Goal: Task Accomplishment & Management: Manage account settings

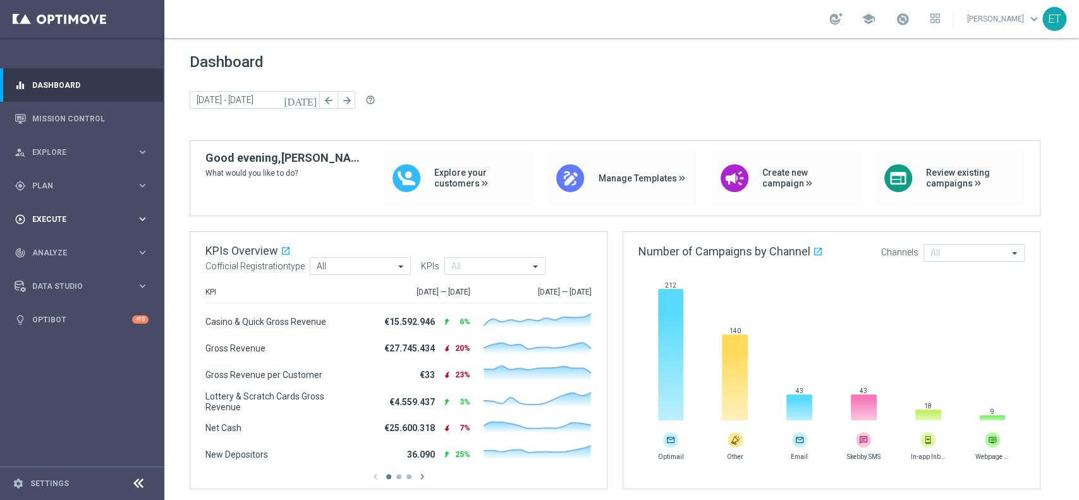
click at [65, 220] on span "Execute" at bounding box center [84, 220] width 104 height 8
click at [58, 241] on link "Campaign Builder" at bounding box center [82, 245] width 99 height 10
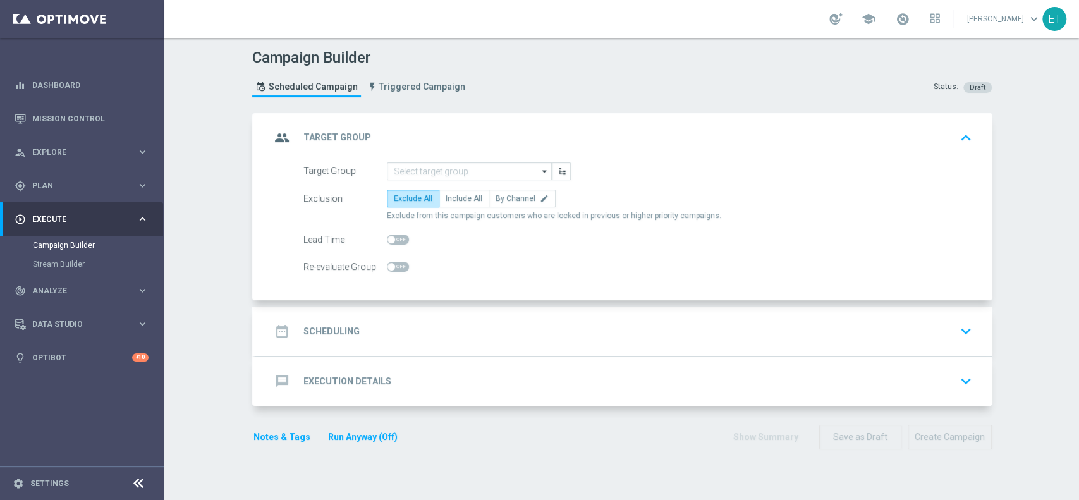
click at [418, 392] on div "message Execution Details keyboard_arrow_down" at bounding box center [623, 380] width 736 height 49
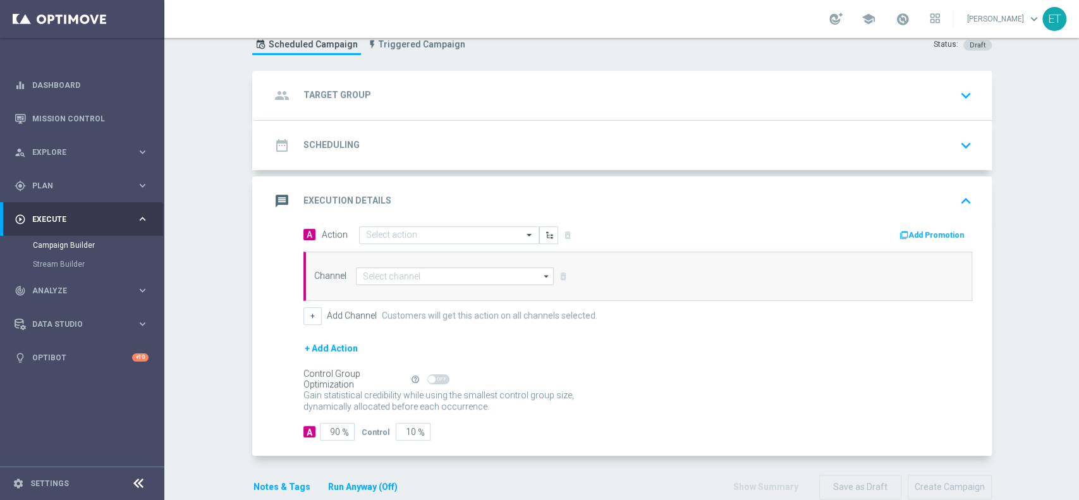
scroll to position [65, 0]
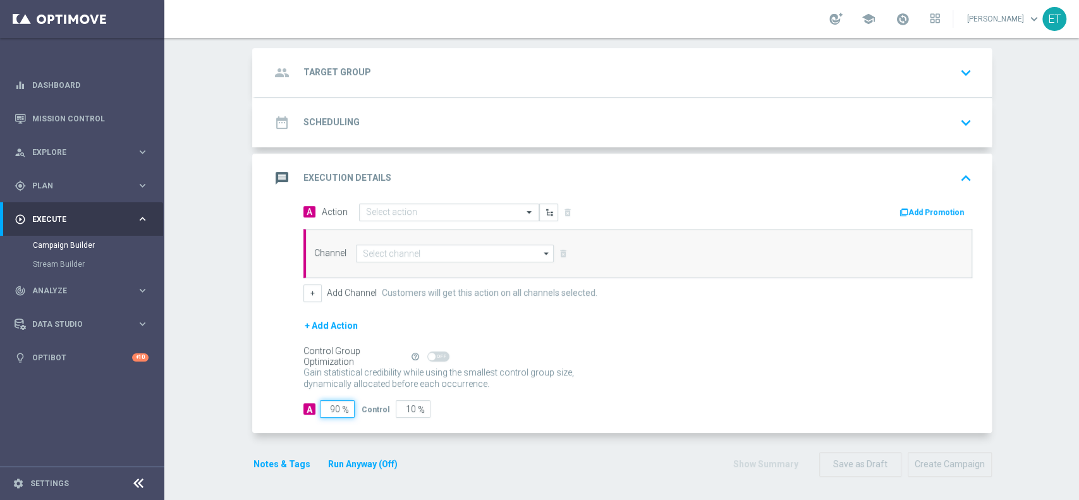
drag, startPoint x: 320, startPoint y: 408, endPoint x: 399, endPoint y: 408, distance: 79.0
click at [399, 408] on div "A 90 % Control 10 %" at bounding box center [637, 409] width 669 height 18
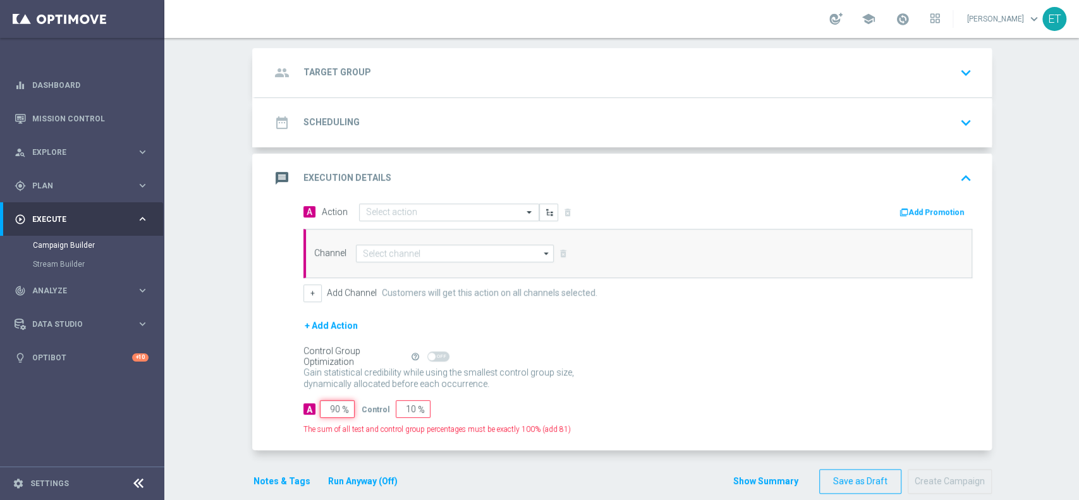
type input "9"
type input "91"
type input "100"
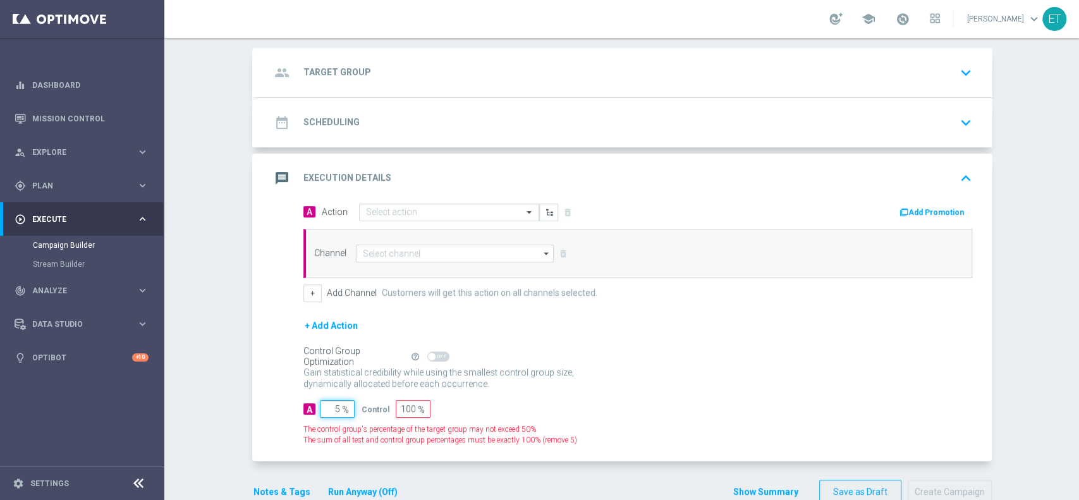
type input "50"
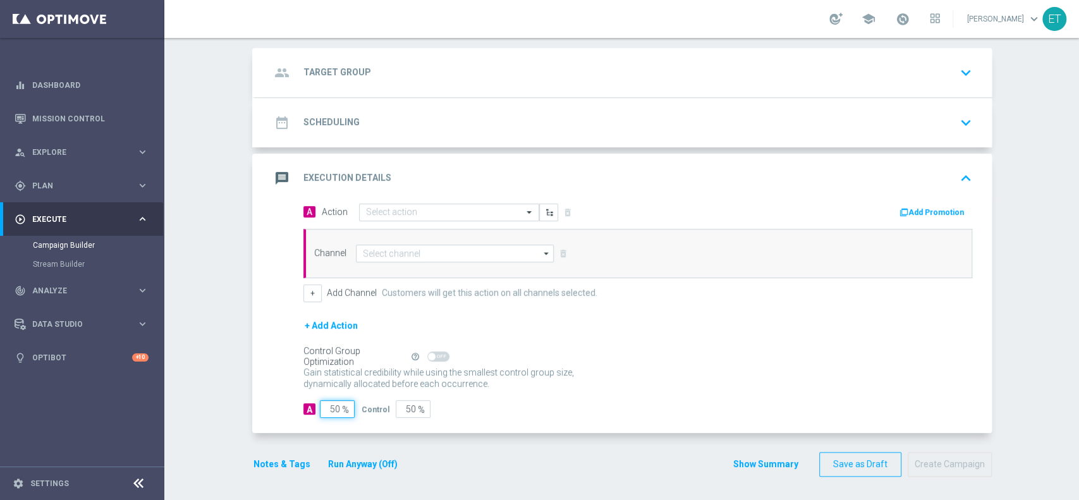
type input "50"
click at [758, 358] on div "Control Group Optimization Self Optimizing Campaign help_outline" at bounding box center [637, 357] width 669 height 14
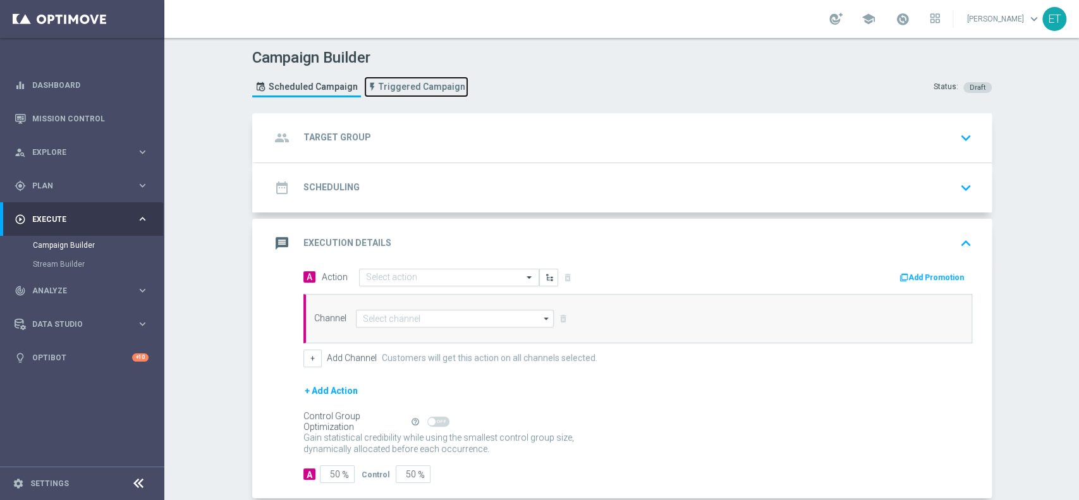
click at [420, 84] on span "Triggered Campaign" at bounding box center [422, 87] width 87 height 11
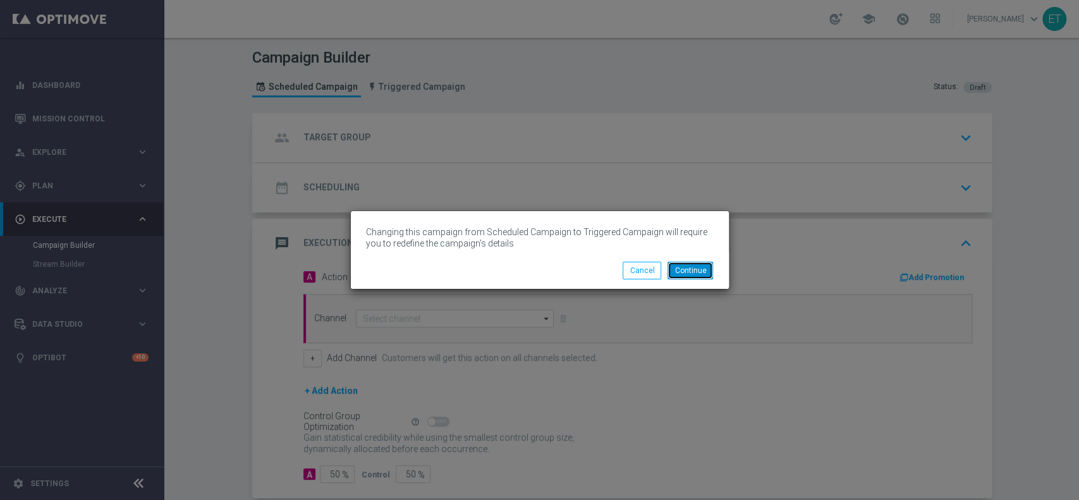
click at [690, 263] on button "Continue" at bounding box center [690, 271] width 46 height 18
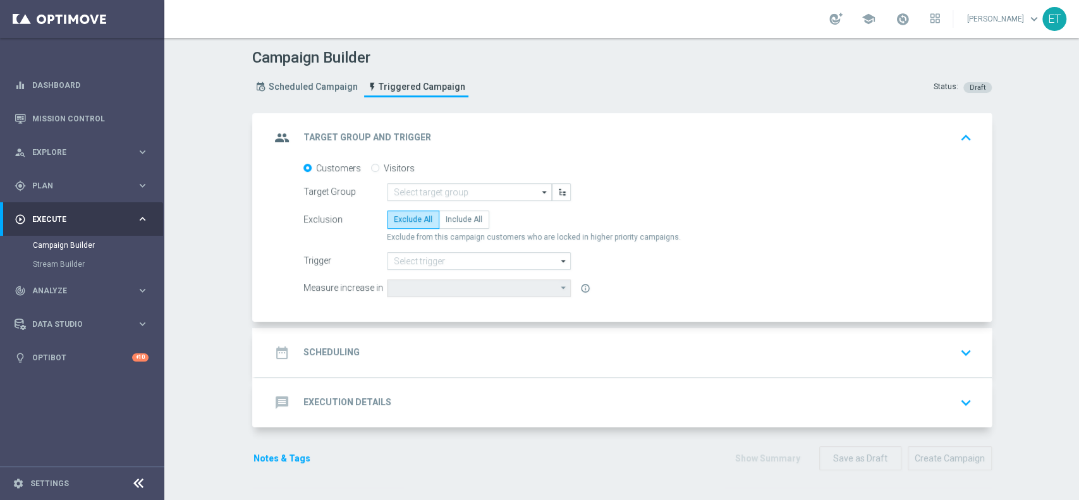
click at [360, 391] on div "message Execution Details" at bounding box center [331, 402] width 121 height 23
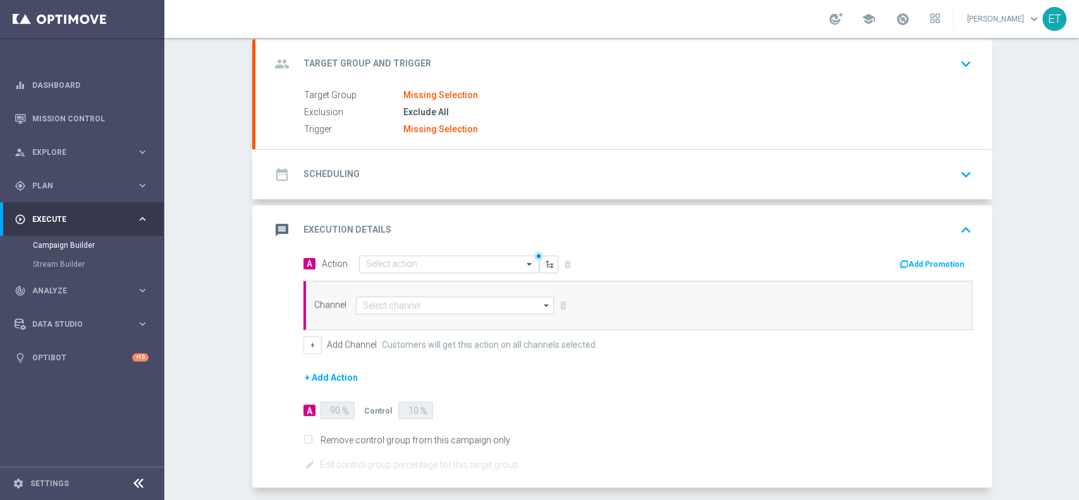
scroll to position [128, 0]
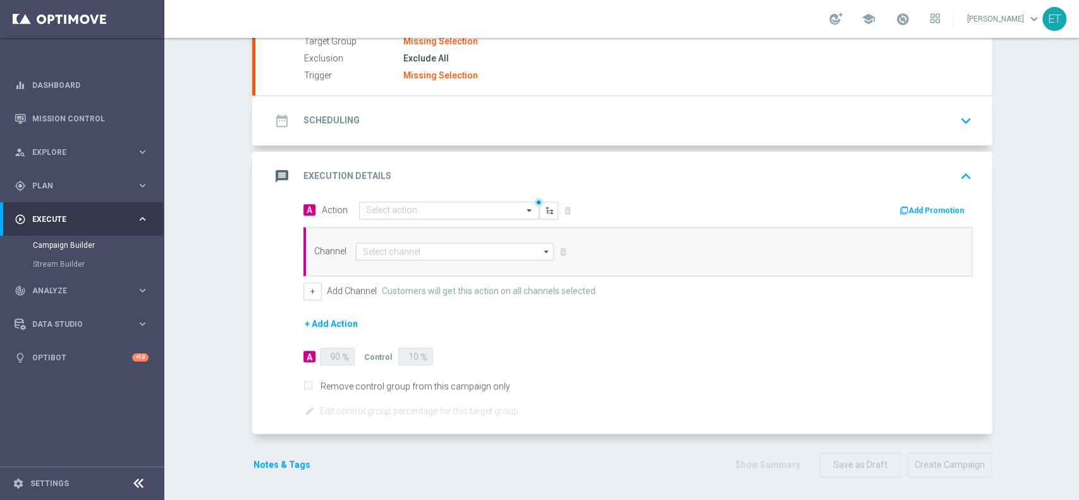
click at [333, 341] on form "A Action Select action delete_forever Add Promotion Channel arrow_drop_down" at bounding box center [637, 310] width 669 height 218
click at [334, 393] on form "A Action Select action delete_forever Add Promotion Channel arrow_drop_down" at bounding box center [637, 310] width 669 height 218
click at [334, 387] on label "Remove control group from this campaign only" at bounding box center [413, 385] width 194 height 11
click at [312, 387] on input "Remove control group from this campaign only" at bounding box center [307, 387] width 8 height 8
click at [333, 385] on label "Remove control group from this campaign only" at bounding box center [413, 385] width 194 height 11
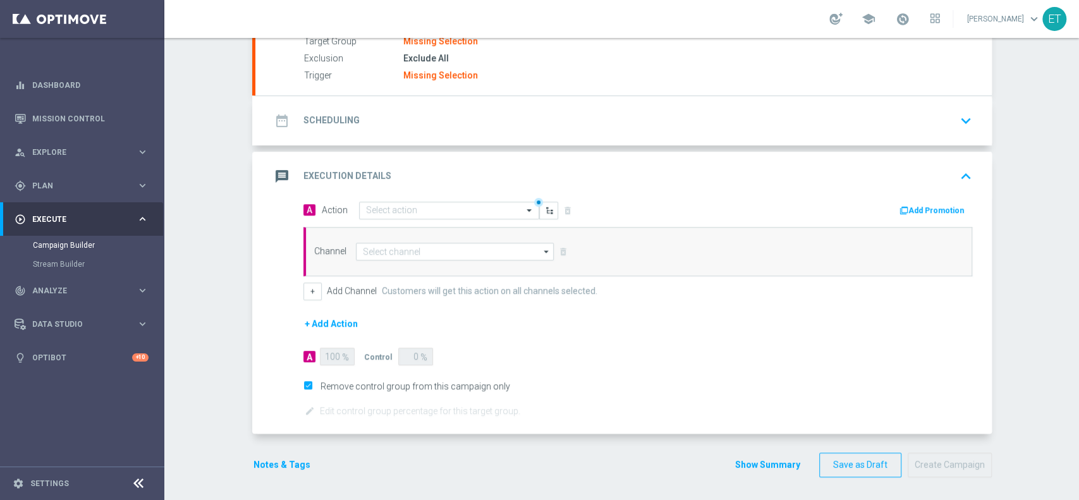
click at [312, 385] on input "Remove control group from this campaign only" at bounding box center [307, 387] width 8 height 8
click at [341, 359] on div "90 %" at bounding box center [336, 357] width 32 height 18
click at [349, 386] on label "Remove control group from this campaign only" at bounding box center [413, 385] width 194 height 11
click at [312, 386] on input "Remove control group from this campaign only" at bounding box center [307, 387] width 8 height 8
click at [348, 383] on label "Remove control group from this campaign only" at bounding box center [413, 385] width 194 height 11
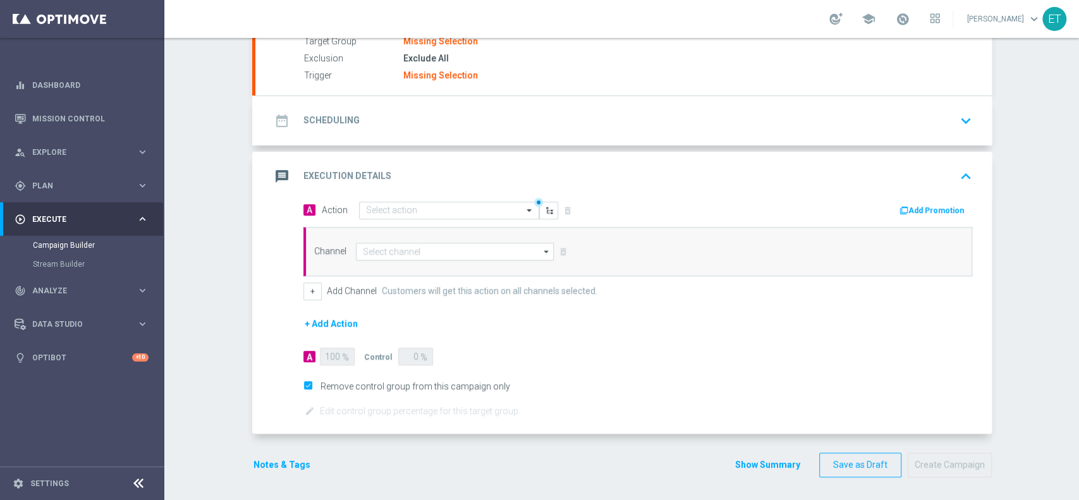
click at [312, 383] on input "Remove control group from this campaign only" at bounding box center [307, 387] width 8 height 8
checkbox input "false"
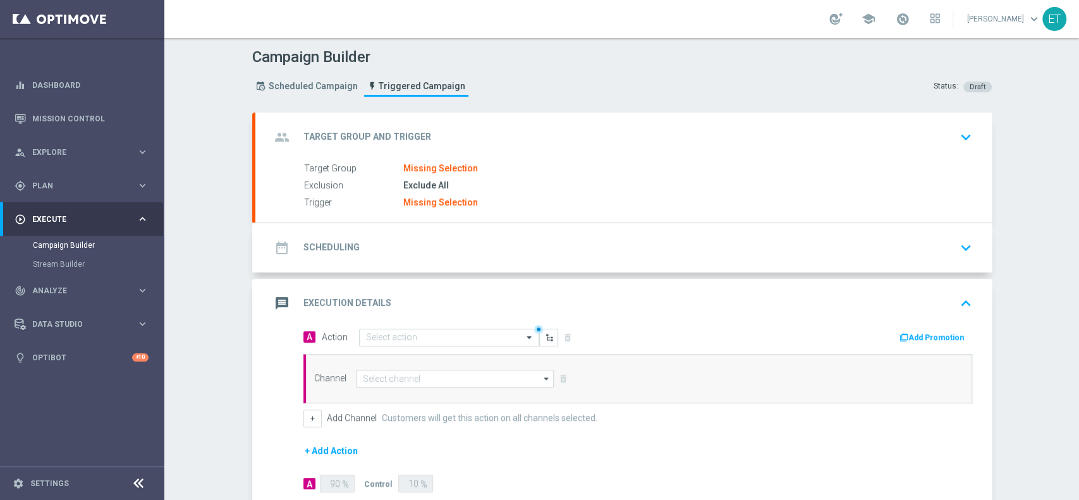
scroll to position [0, 0]
click at [422, 139] on div "group Target Group and Trigger keyboard_arrow_down" at bounding box center [624, 138] width 706 height 24
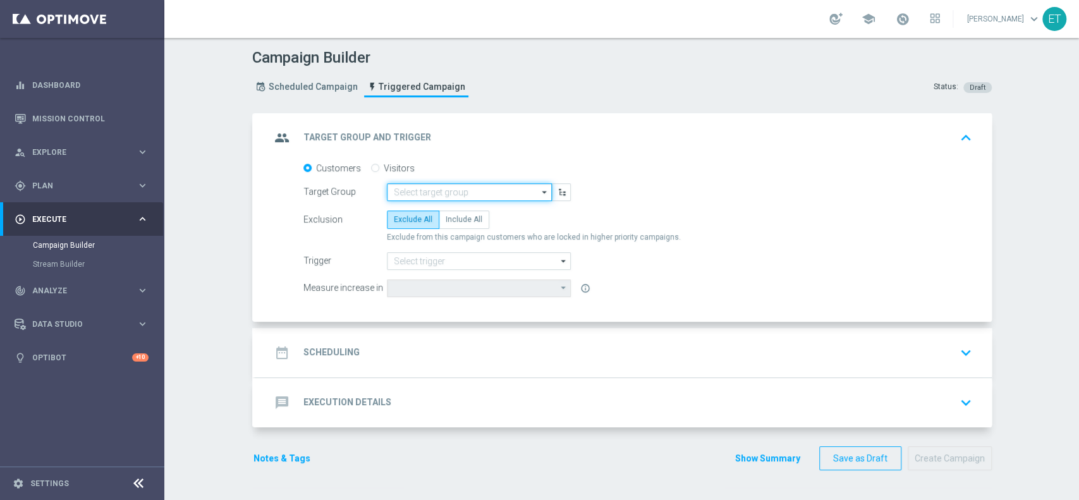
click at [430, 191] on input at bounding box center [469, 192] width 165 height 18
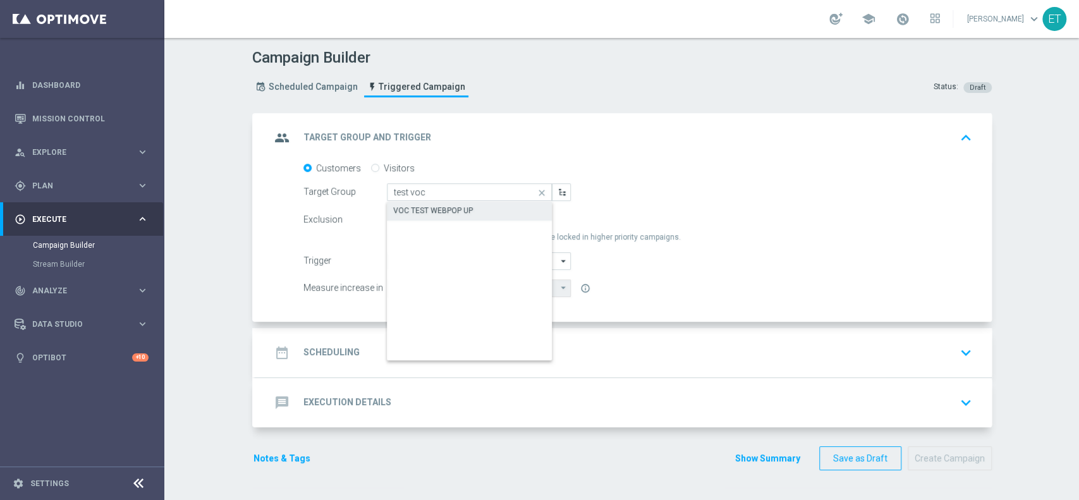
click at [440, 210] on div "VOC TEST WEBPOP UP" at bounding box center [433, 210] width 80 height 11
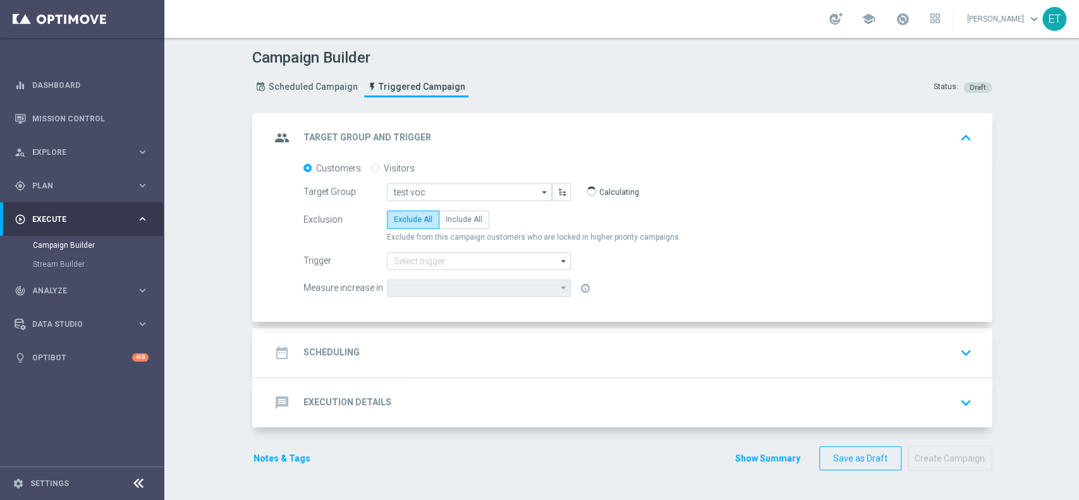
type input "VOC TEST WEBPOP UP"
type input "Total Deposit Amount"
click at [429, 401] on div "message Execution Details keyboard_arrow_down" at bounding box center [624, 403] width 706 height 24
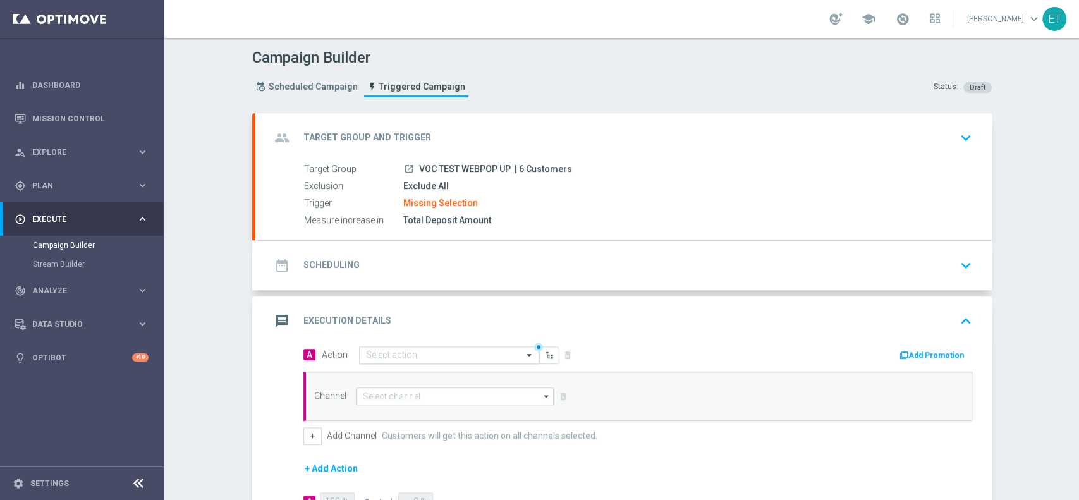
scroll to position [145, 0]
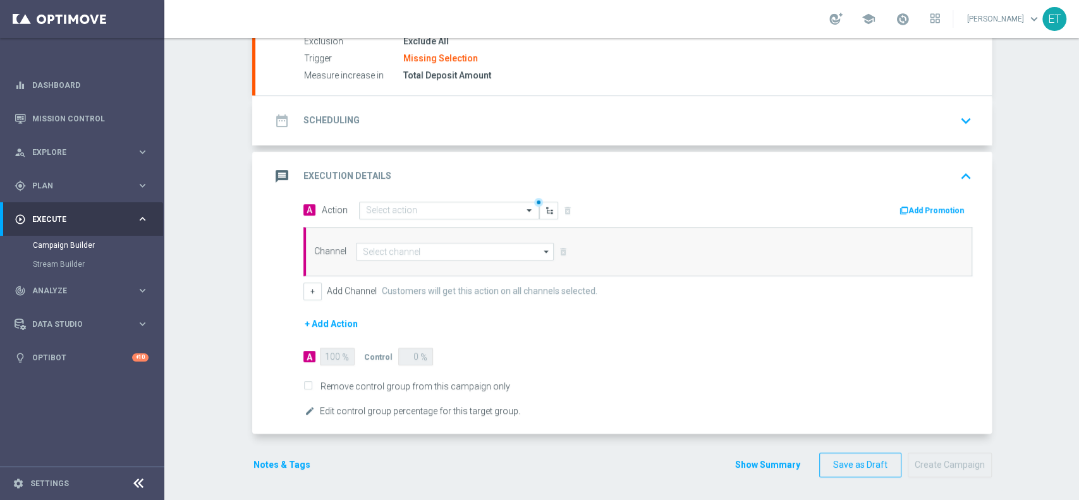
click at [349, 355] on div "A 100 % Control 0 %" at bounding box center [461, 357] width 316 height 18
click at [339, 356] on div "100 %" at bounding box center [336, 357] width 32 height 18
click at [322, 321] on button "+ Add Action" at bounding box center [331, 324] width 56 height 16
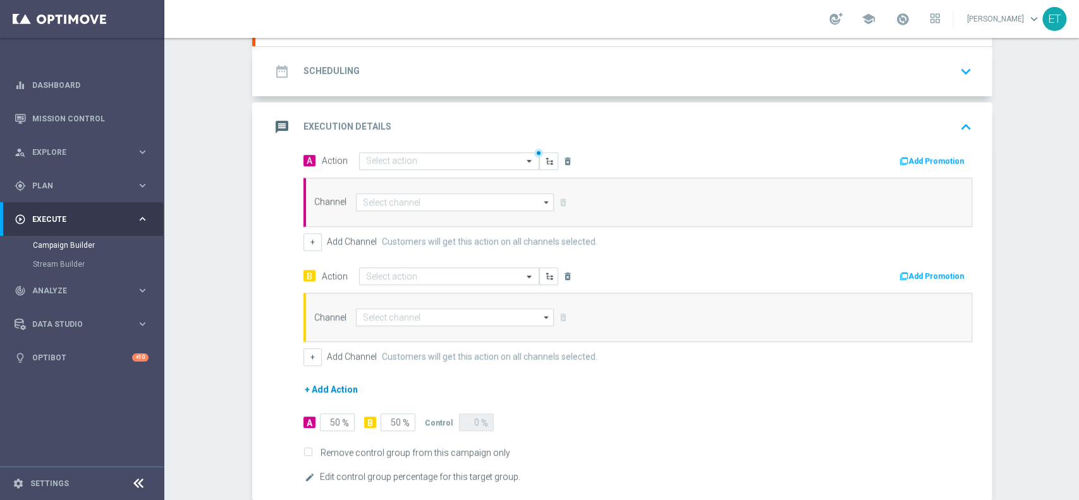
scroll to position [229, 0]
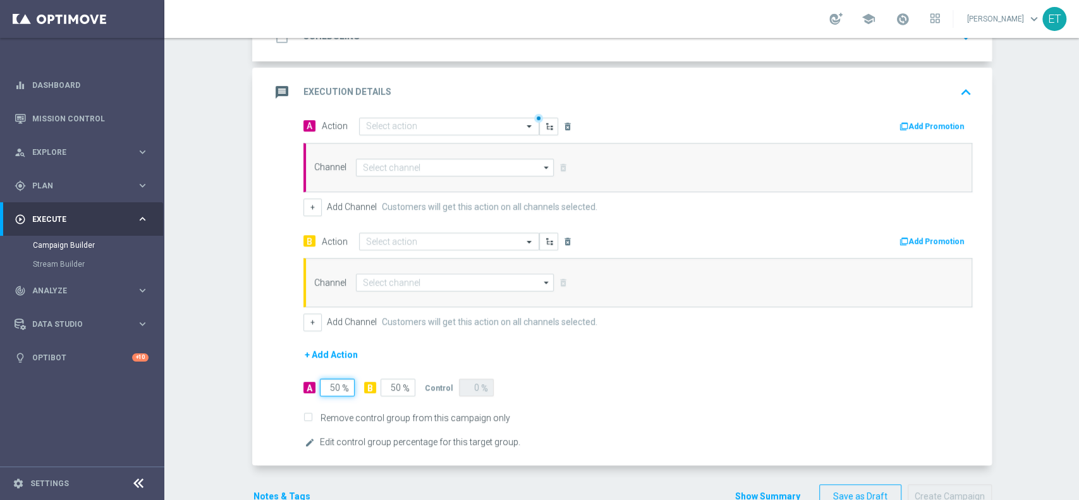
drag, startPoint x: 320, startPoint y: 394, endPoint x: 592, endPoint y: 390, distance: 271.8
click at [592, 390] on div "A 50 % B 50 % Control 0 %" at bounding box center [461, 388] width 316 height 18
click at [655, 387] on form "A Action Select action delete_forever Add Promotion Channel arrow_drop_down" at bounding box center [637, 283] width 669 height 333
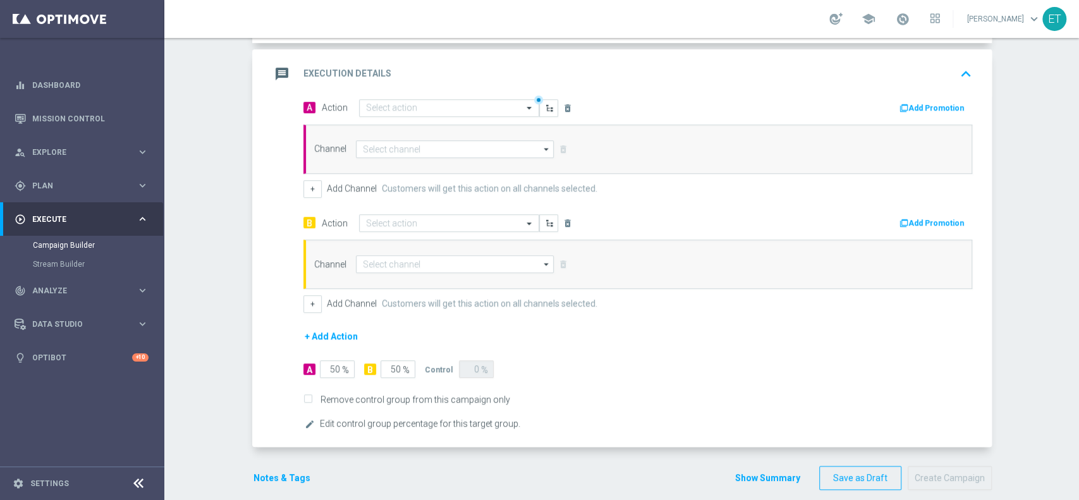
scroll to position [260, 0]
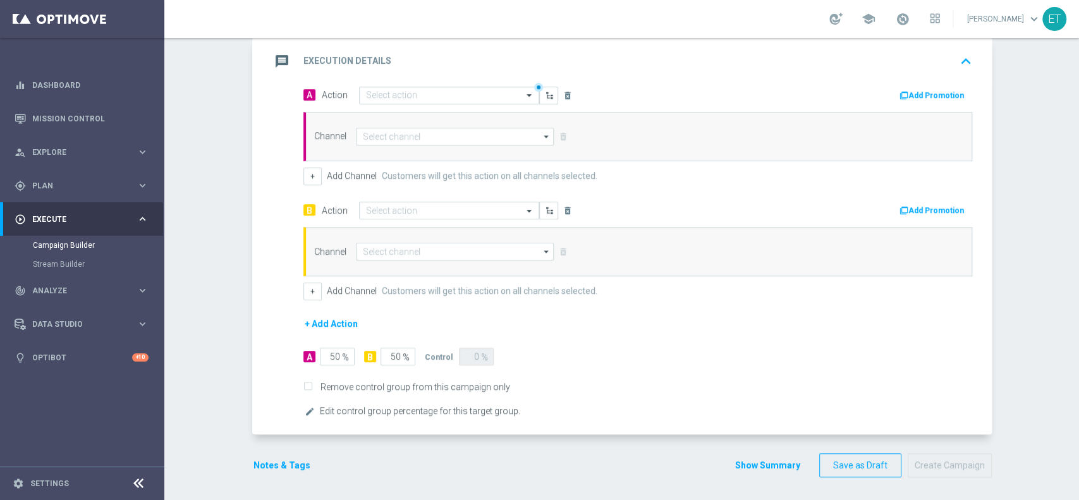
click at [329, 387] on label "Remove control group from this campaign only" at bounding box center [413, 386] width 194 height 11
click at [312, 387] on input "Remove control group from this campaign only" at bounding box center [307, 387] width 8 height 8
click at [319, 382] on label "Remove control group from this campaign only" at bounding box center [413, 386] width 194 height 11
click at [312, 383] on input "Remove control group from this campaign only" at bounding box center [307, 387] width 8 height 8
checkbox input "false"
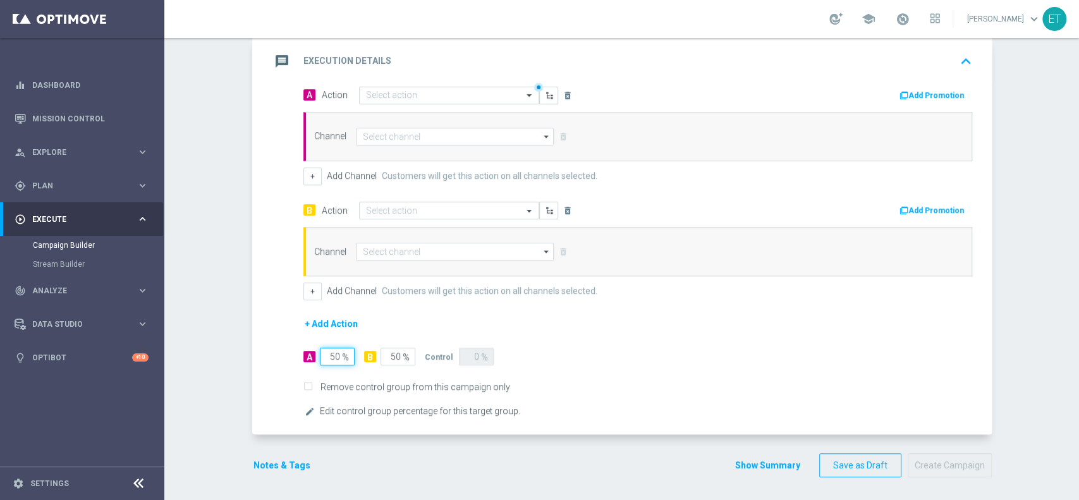
drag, startPoint x: 326, startPoint y: 346, endPoint x: 360, endPoint y: 353, distance: 34.7
click at [360, 353] on div "A 50 % B 50 % Control 0 %" at bounding box center [461, 357] width 316 height 18
click at [563, 207] on icon "delete_forever" at bounding box center [568, 210] width 10 height 10
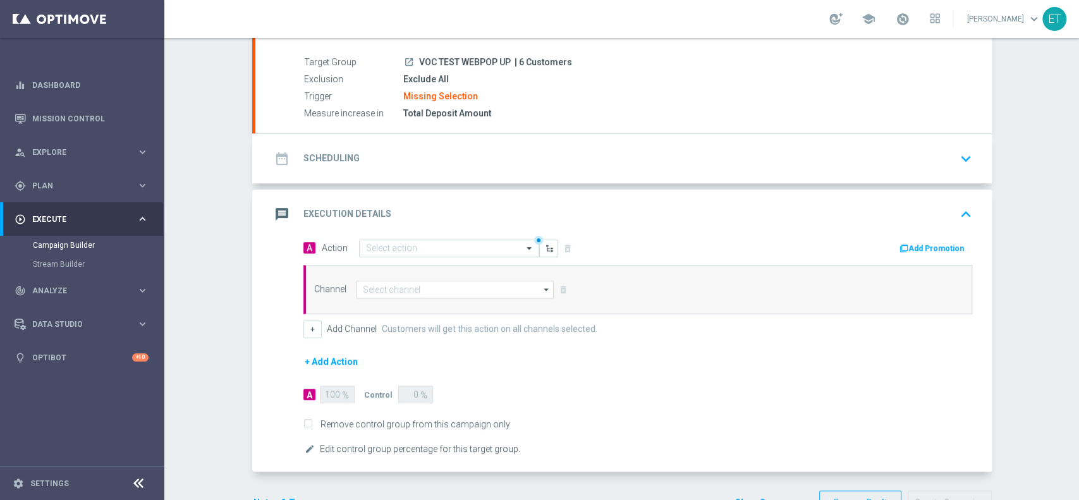
scroll to position [145, 0]
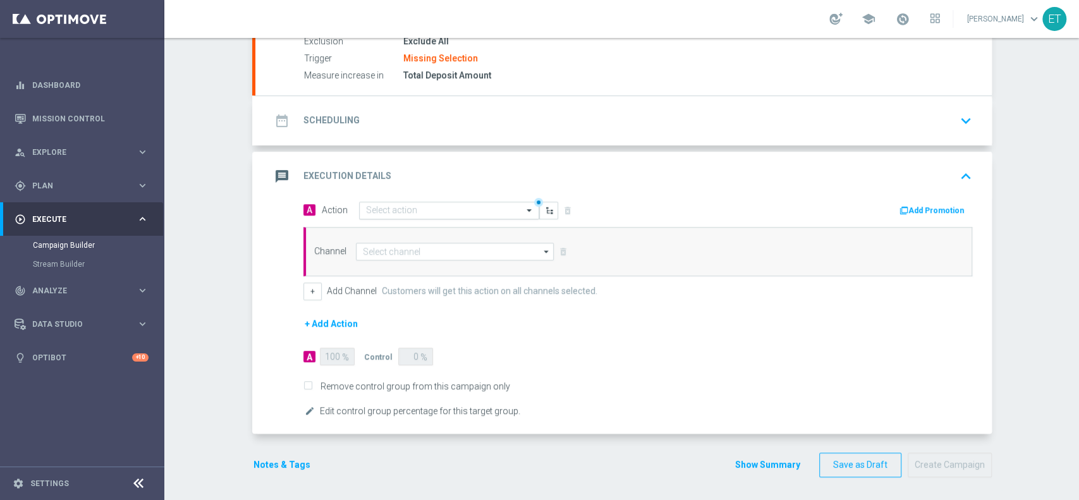
click at [478, 207] on input "text" at bounding box center [436, 210] width 141 height 11
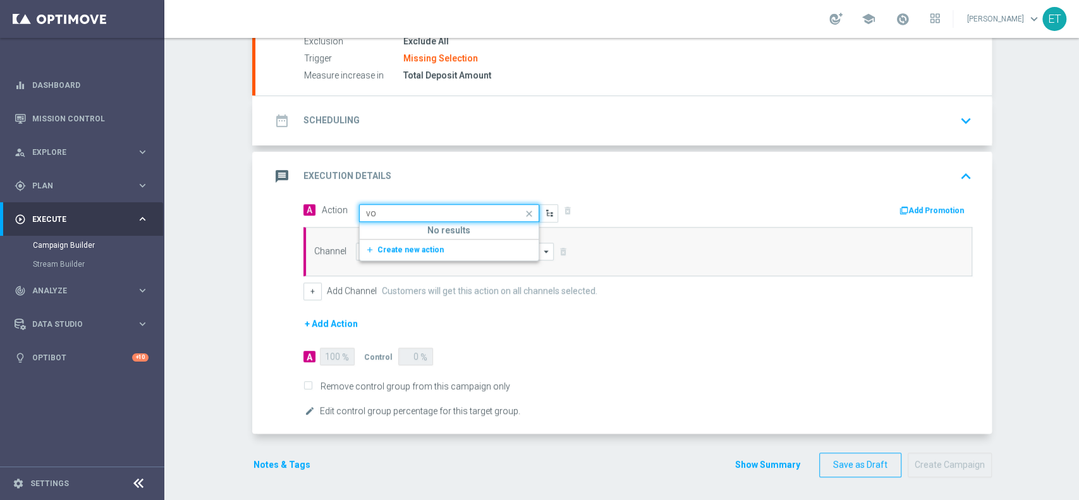
type input "v"
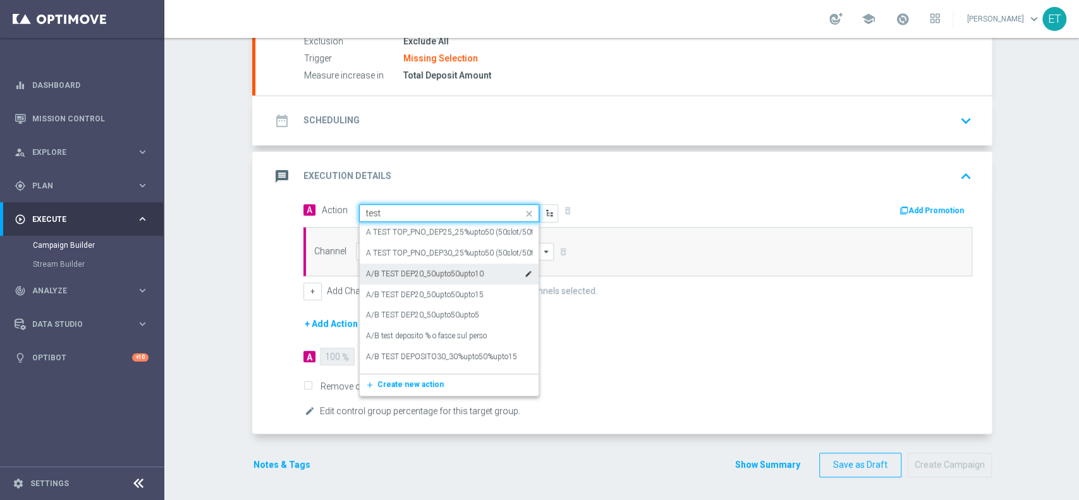
click at [418, 271] on label "A/B TEST DEP20_50upto50upto10" at bounding box center [425, 274] width 118 height 11
type input "test"
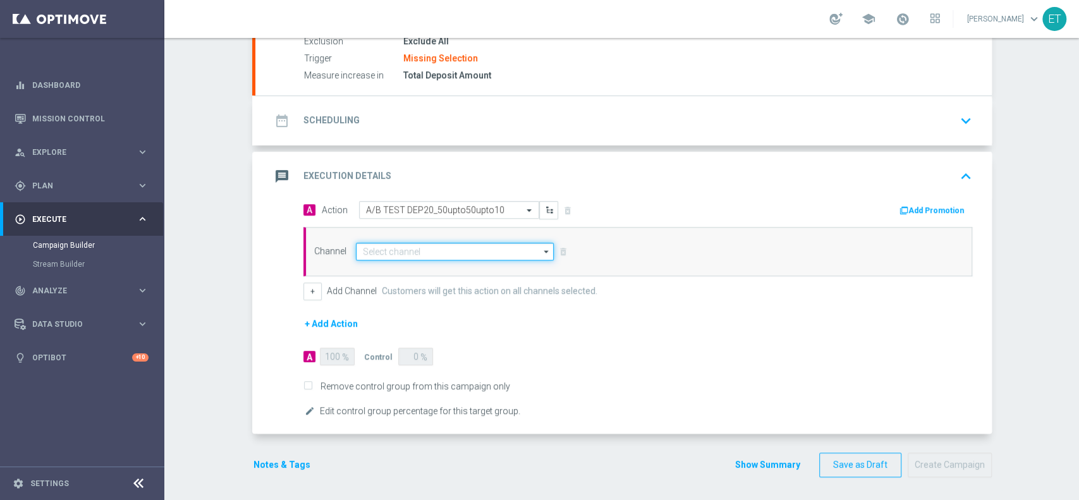
click at [420, 245] on input at bounding box center [455, 252] width 198 height 18
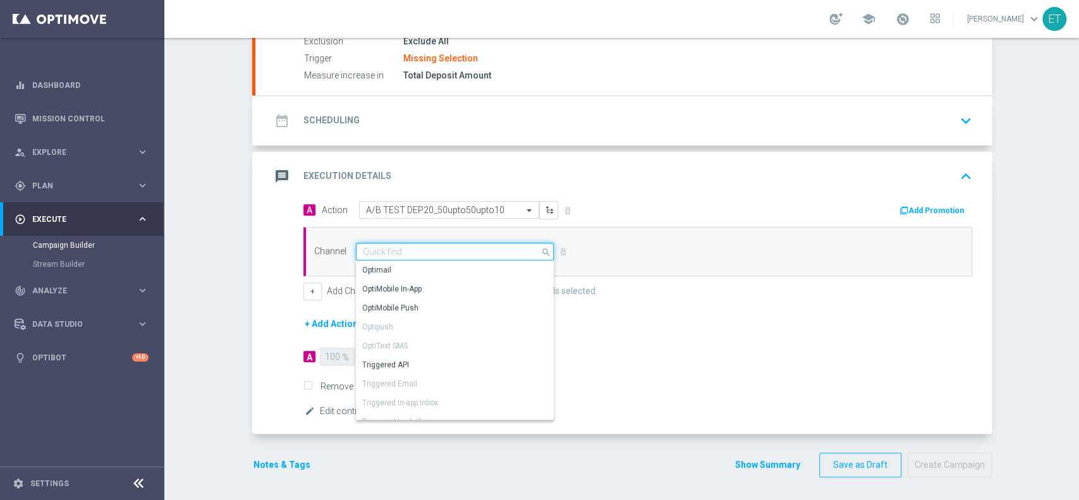
scroll to position [107, 0]
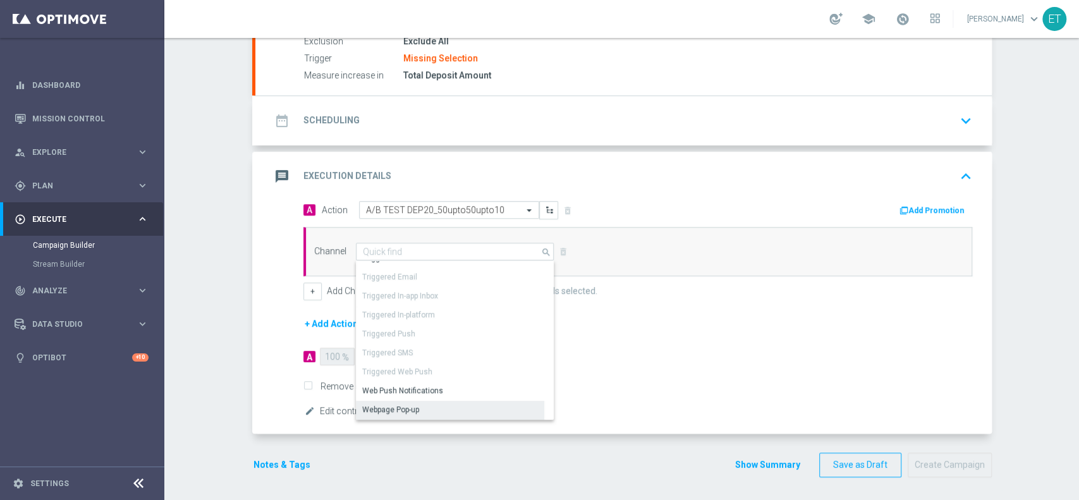
click at [387, 407] on div "Webpage Pop-up" at bounding box center [390, 409] width 57 height 11
type input "Webpage Pop-up"
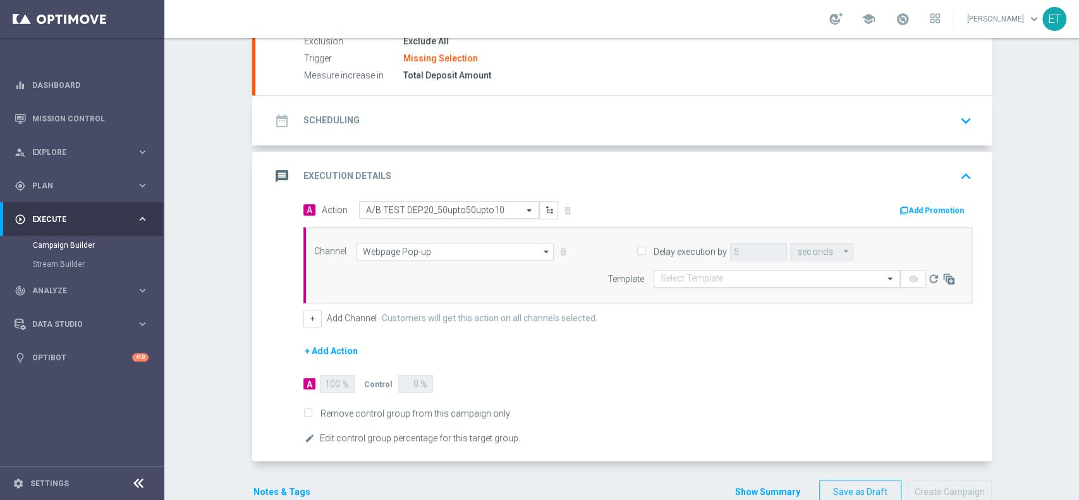
click at [689, 276] on input "text" at bounding box center [763, 279] width 207 height 11
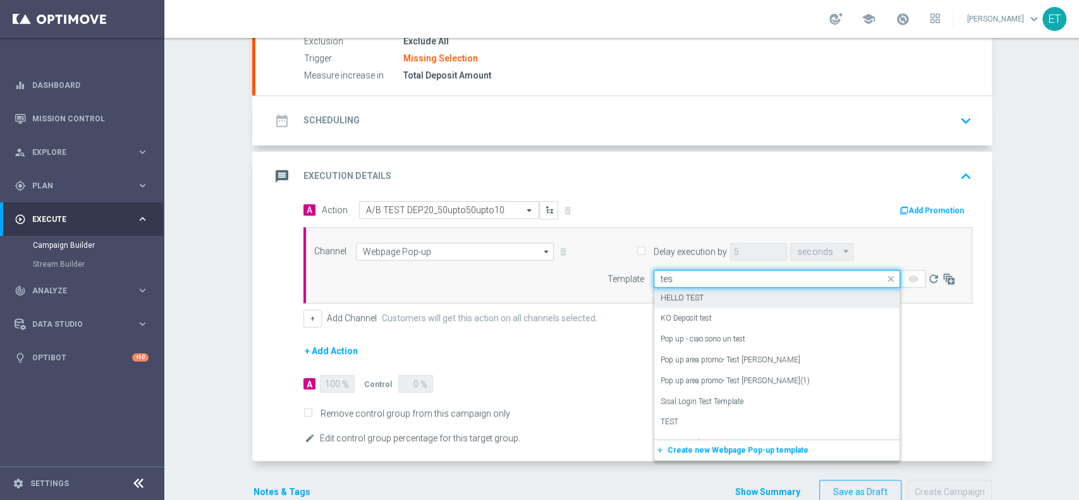
type input "test"
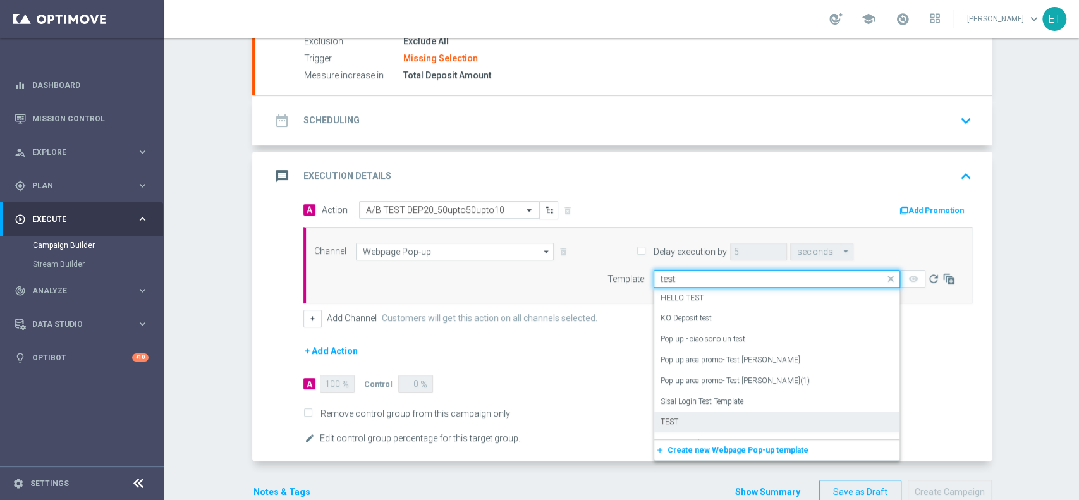
click at [693, 412] on div "TEST" at bounding box center [776, 421] width 233 height 21
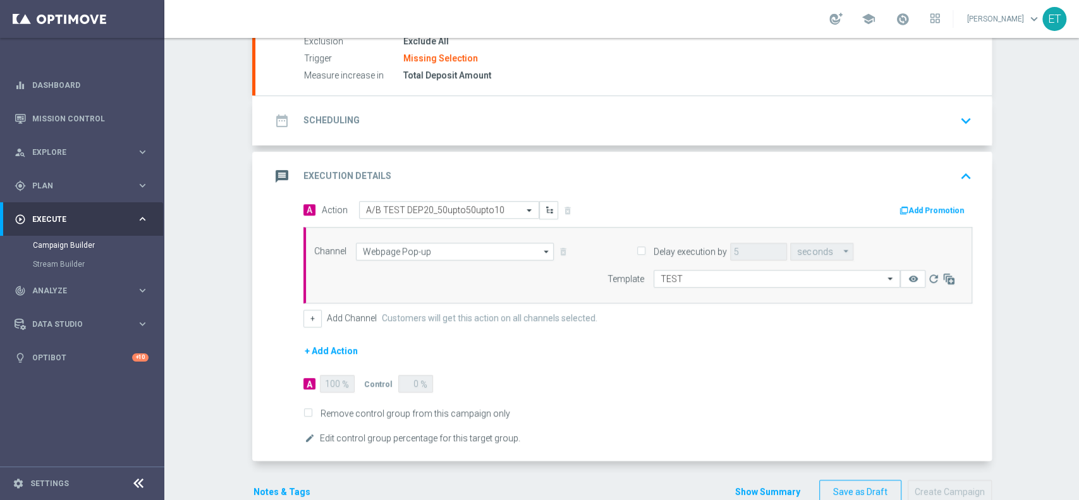
click at [349, 379] on div "A 100 % Control 0 %" at bounding box center [461, 384] width 316 height 18
drag, startPoint x: 335, startPoint y: 383, endPoint x: 309, endPoint y: 384, distance: 25.9
click at [309, 384] on div "A 100 %" at bounding box center [327, 384] width 48 height 18
click at [557, 356] on form "A Action Select action A/B TEST DEP20_50upto50upto10 delete_forever Add Promoti…" at bounding box center [637, 323] width 669 height 245
click at [956, 178] on icon "keyboard_arrow_up" at bounding box center [965, 176] width 19 height 19
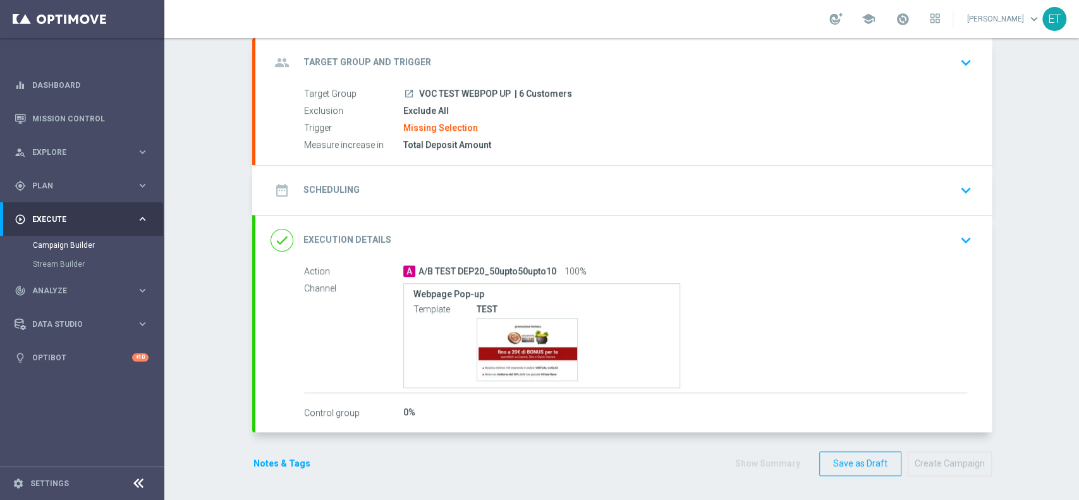
scroll to position [75, 0]
click at [945, 212] on div "date_range Scheduling keyboard_arrow_down" at bounding box center [623, 190] width 736 height 49
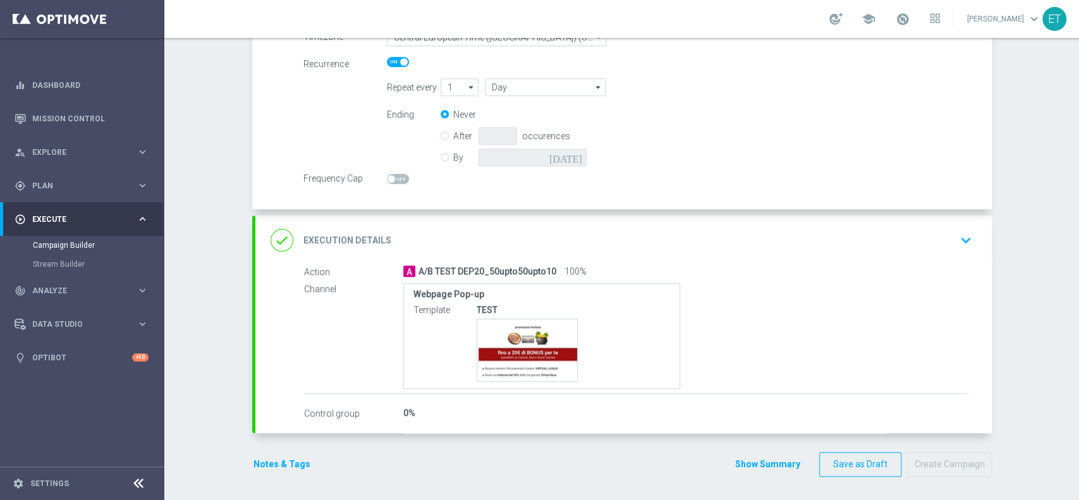
click at [700, 230] on div "done Execution Details keyboard_arrow_down" at bounding box center [624, 240] width 706 height 24
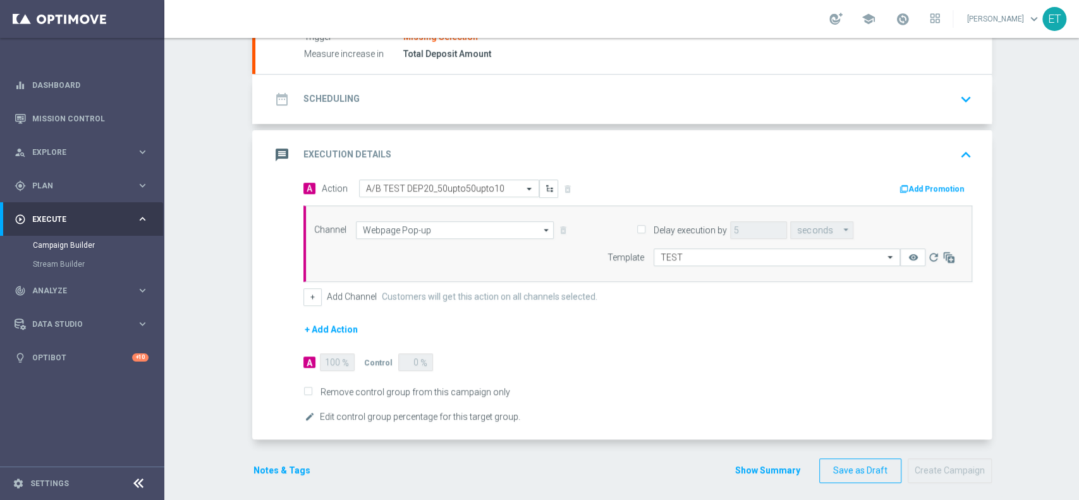
scroll to position [172, 0]
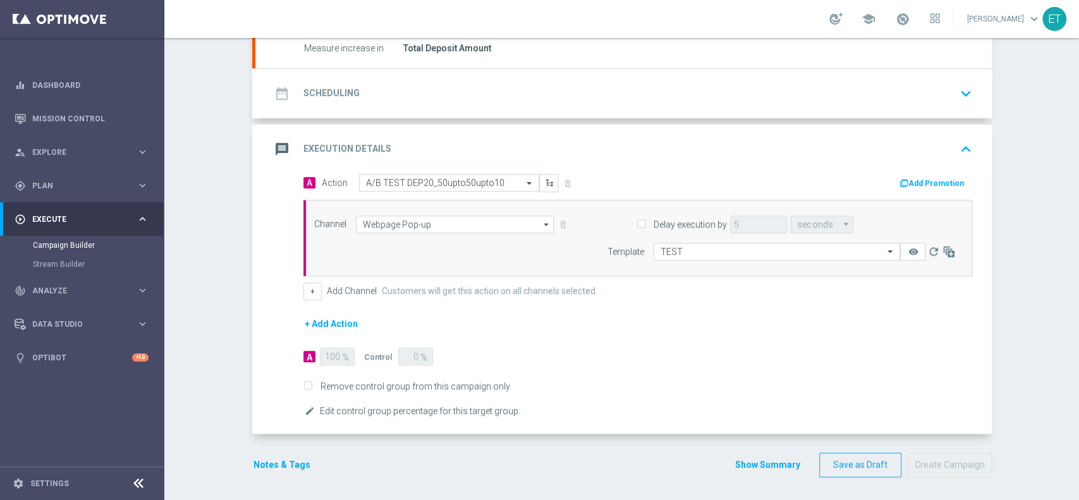
click at [405, 385] on label "Remove control group from this campaign only" at bounding box center [413, 385] width 194 height 11
click at [312, 385] on input "Remove control group from this campaign only" at bounding box center [307, 387] width 8 height 8
click at [395, 380] on label "Remove control group from this campaign only" at bounding box center [413, 385] width 194 height 11
click at [312, 383] on input "Remove control group from this campaign only" at bounding box center [307, 387] width 8 height 8
checkbox input "false"
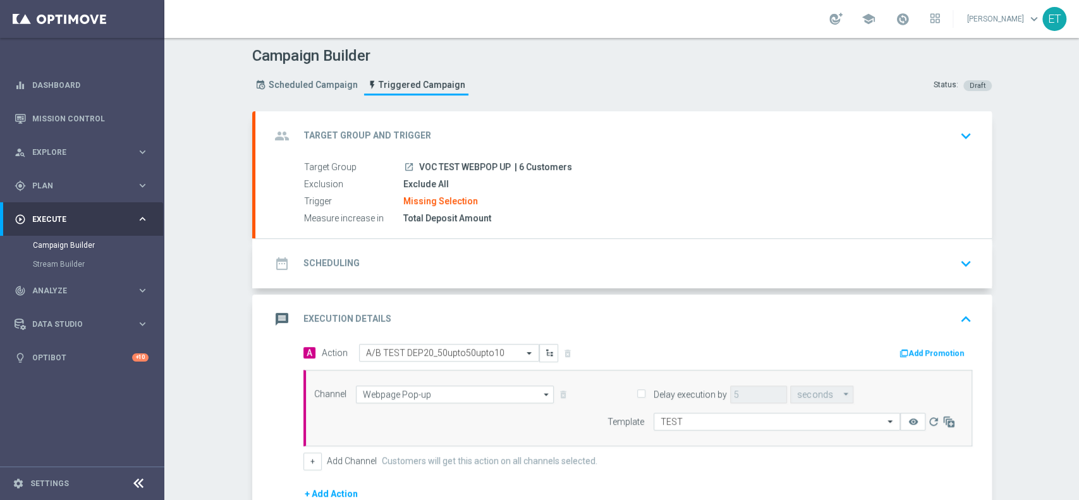
scroll to position [0, 0]
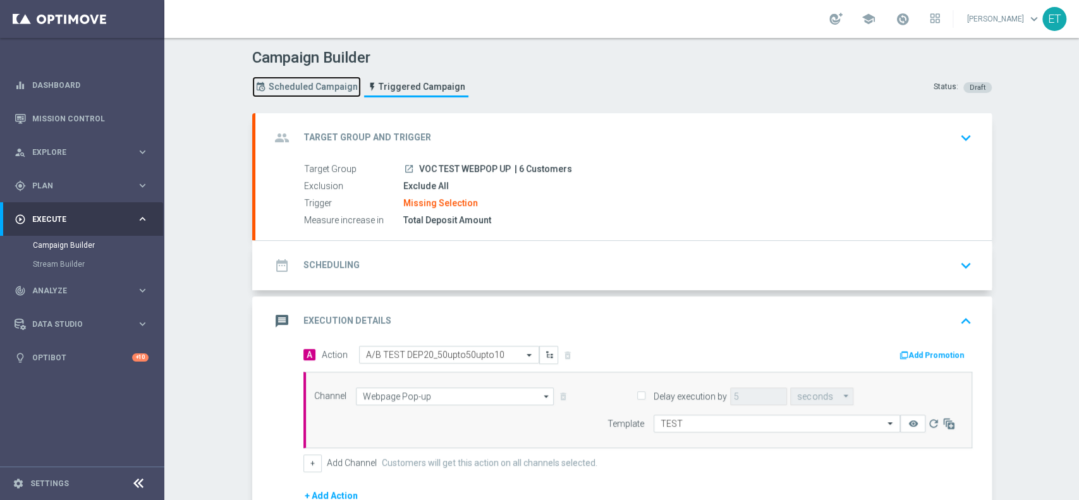
click at [327, 83] on span "Scheduled Campaign" at bounding box center [313, 87] width 89 height 11
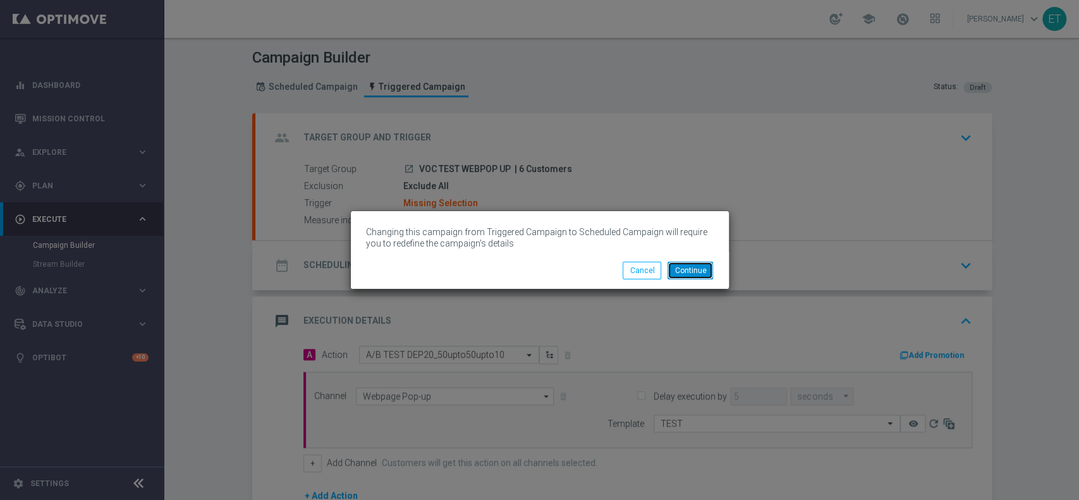
click at [700, 269] on button "Continue" at bounding box center [690, 271] width 46 height 18
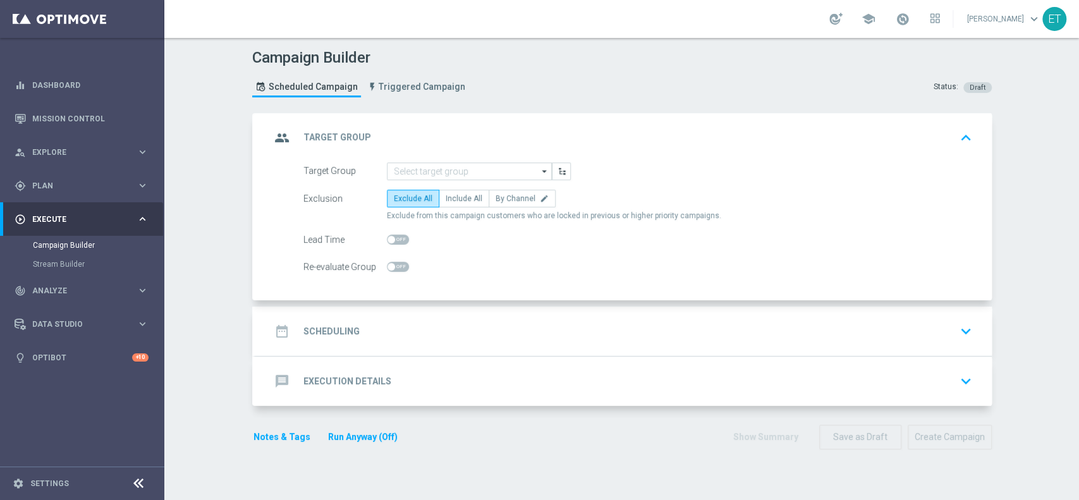
click at [492, 381] on div "message Execution Details keyboard_arrow_down" at bounding box center [624, 381] width 706 height 24
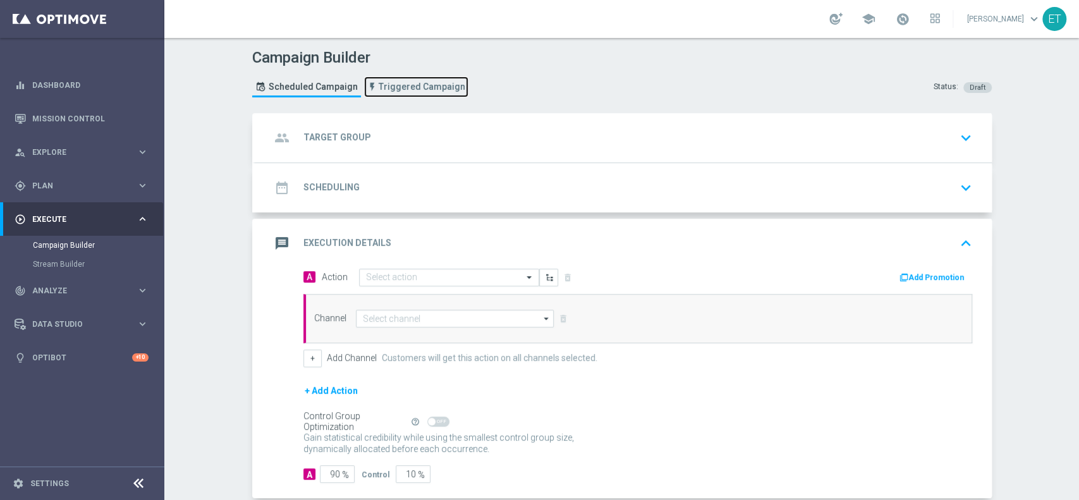
click at [400, 91] on span "Triggered Campaign" at bounding box center [422, 87] width 87 height 11
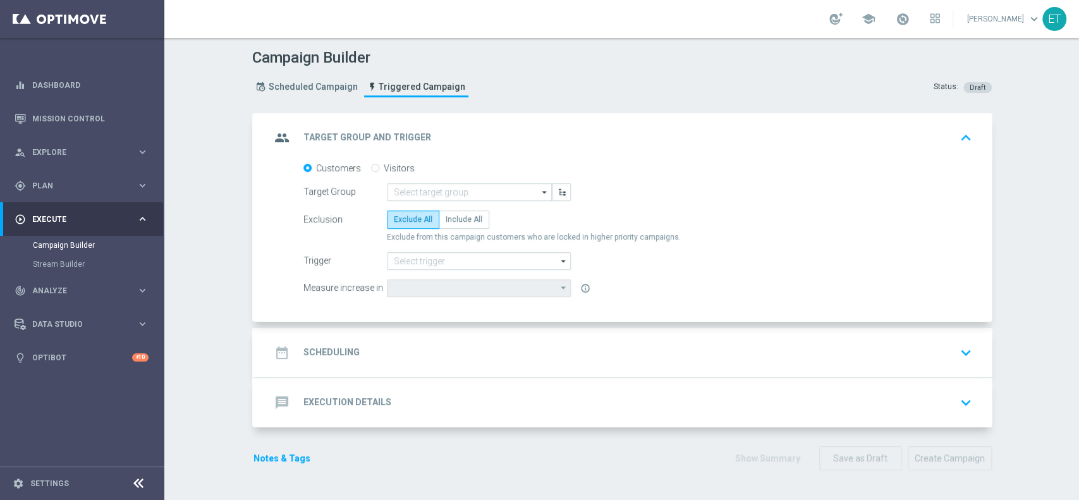
click at [425, 397] on div "message Execution Details keyboard_arrow_down" at bounding box center [624, 403] width 706 height 24
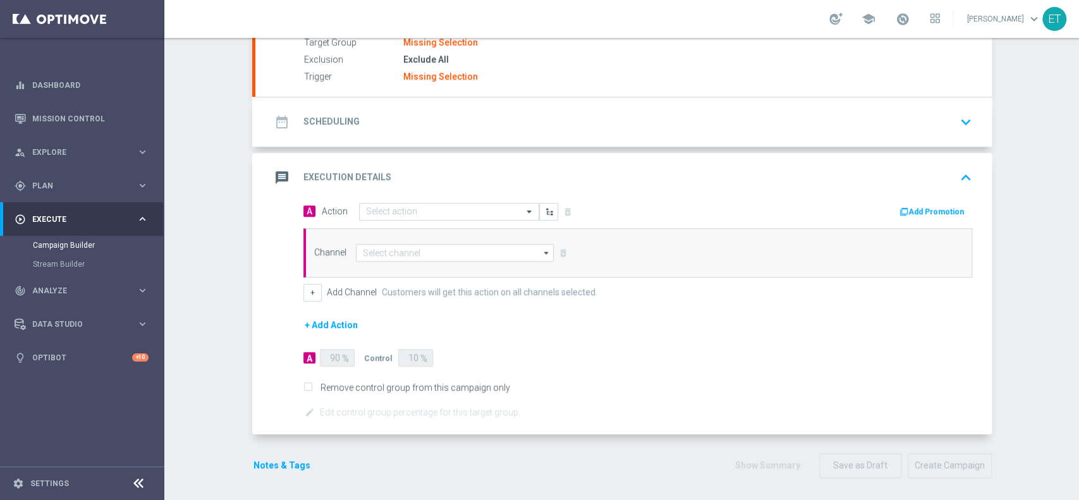
scroll to position [128, 0]
drag, startPoint x: 313, startPoint y: 367, endPoint x: 430, endPoint y: 366, distance: 116.9
click at [430, 366] on form "A Action Select action delete_forever Add Promotion Channel arrow_drop_down" at bounding box center [637, 310] width 669 height 218
click at [460, 210] on input "text" at bounding box center [436, 210] width 141 height 11
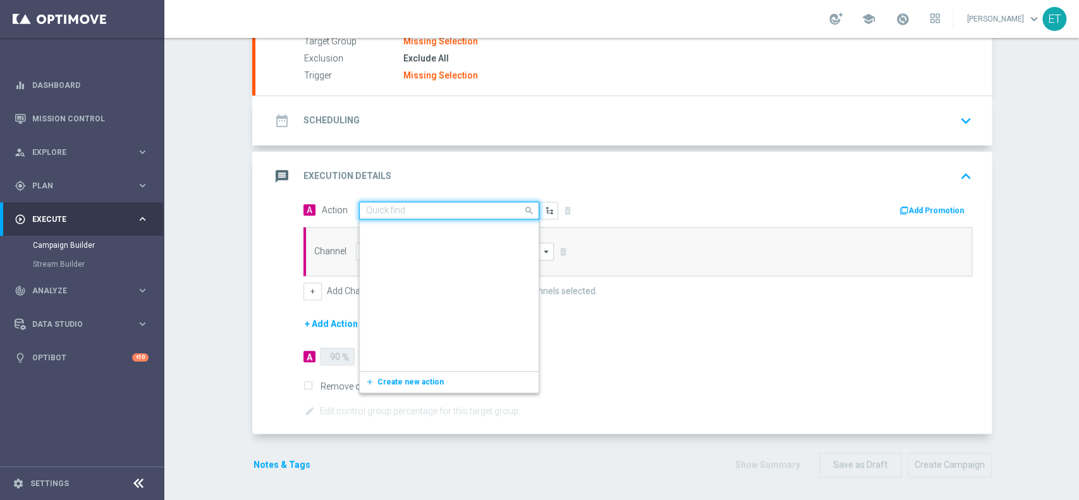
scroll to position [1179, 0]
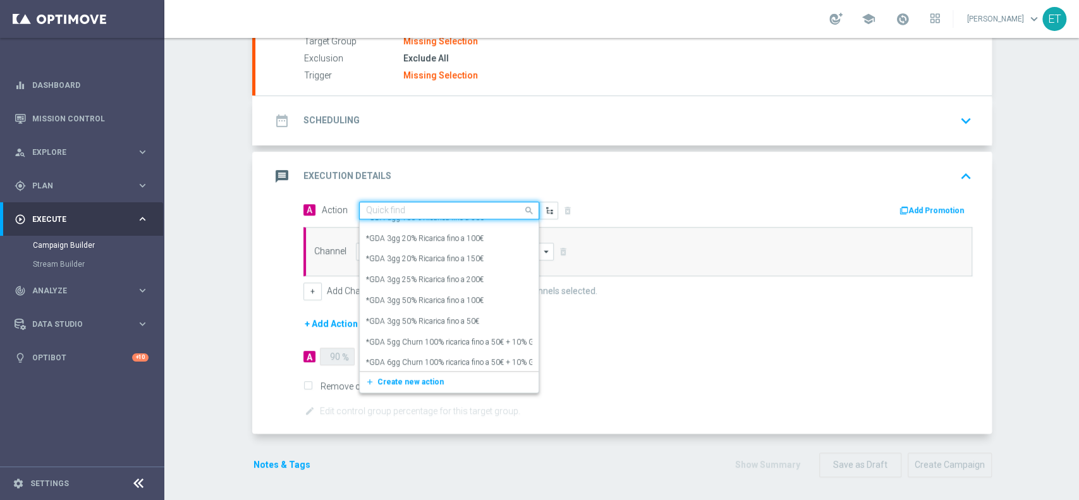
click at [683, 351] on form "A Action Quick find *Diamond Poker e Skill 3GG 50% ricarica fino a 250€ / 3€ di…" at bounding box center [637, 310] width 669 height 218
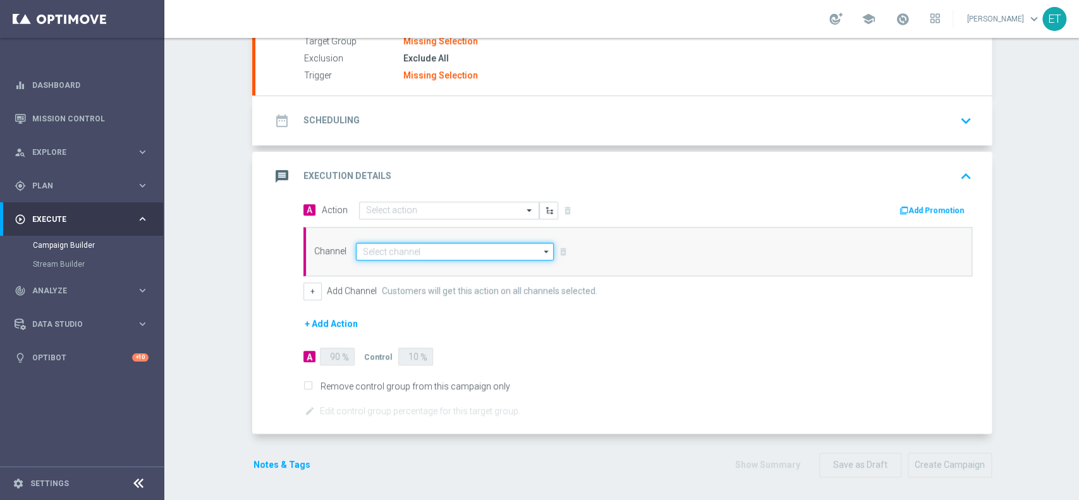
click at [508, 252] on input at bounding box center [455, 252] width 198 height 18
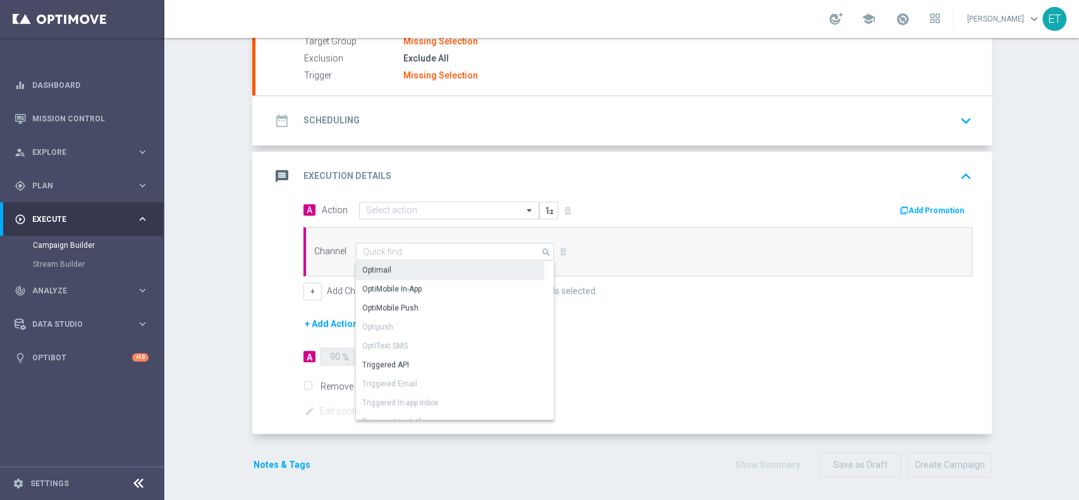
click at [455, 290] on div "OptiMobile In-App" at bounding box center [450, 289] width 188 height 18
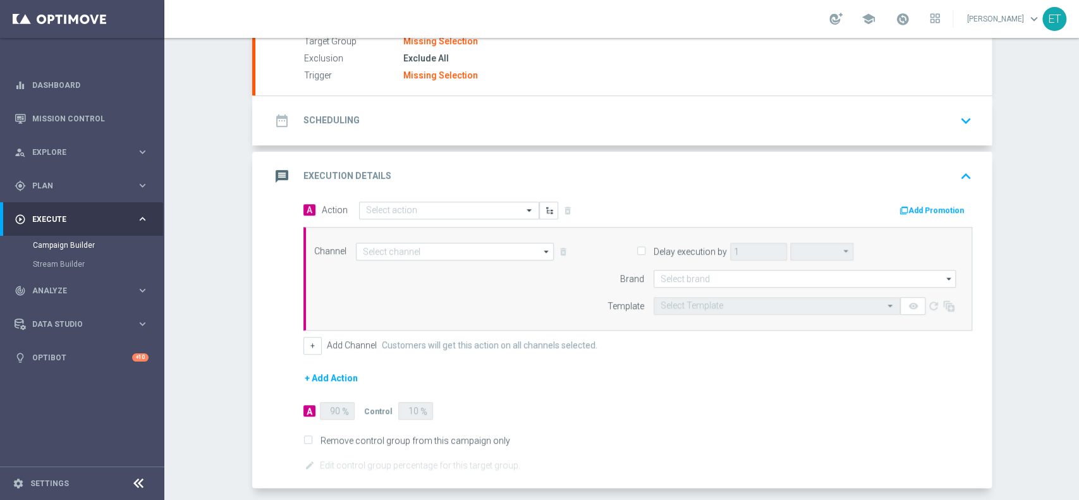
type input "OptiMobile In-App"
type input "hours"
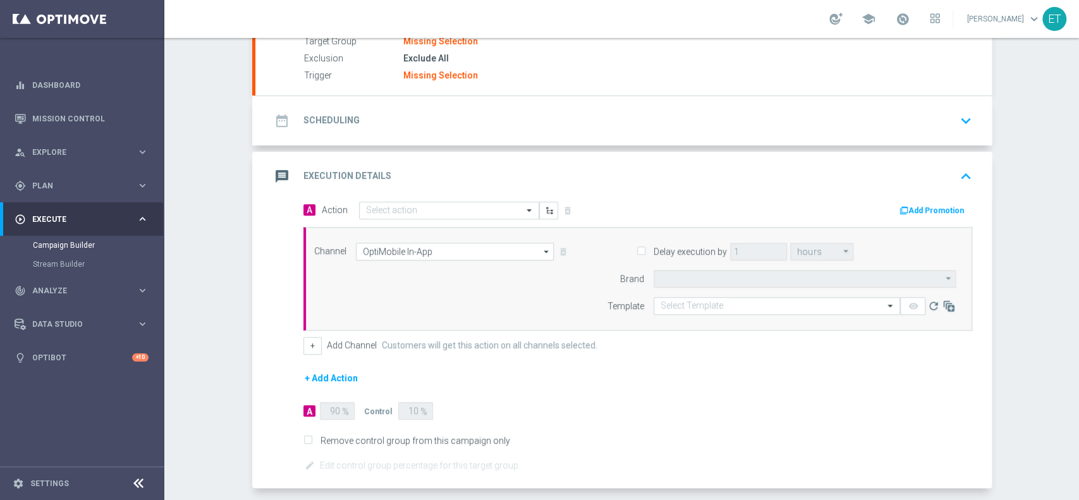
type input "Sisal Poker App"
click at [482, 250] on input "OptiMobile In-App" at bounding box center [455, 252] width 198 height 18
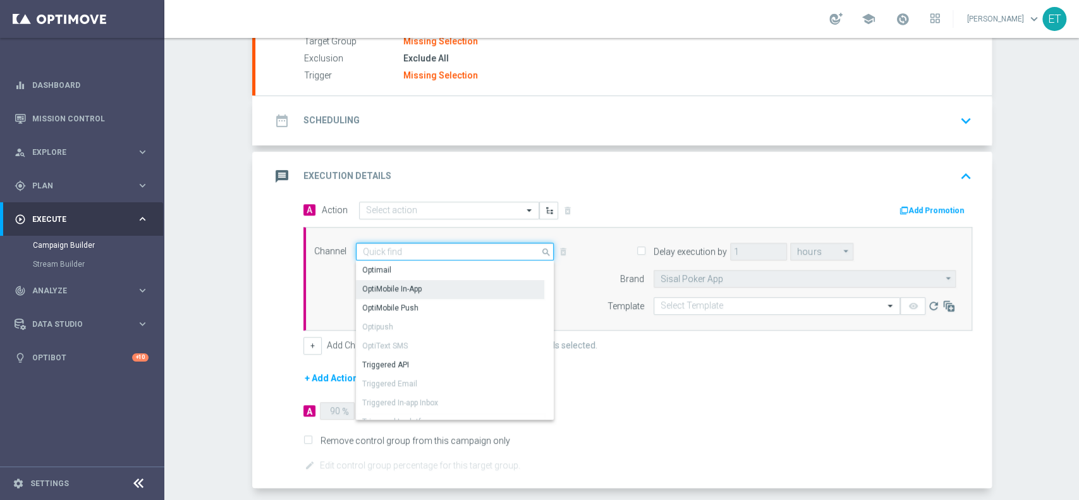
scroll to position [106, 0]
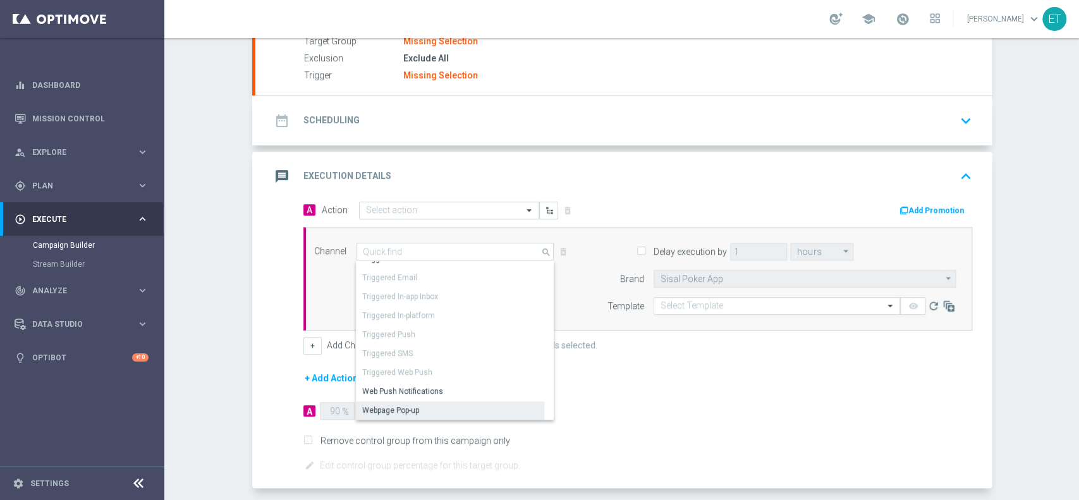
click at [441, 410] on div "Webpage Pop-up" at bounding box center [450, 410] width 188 height 18
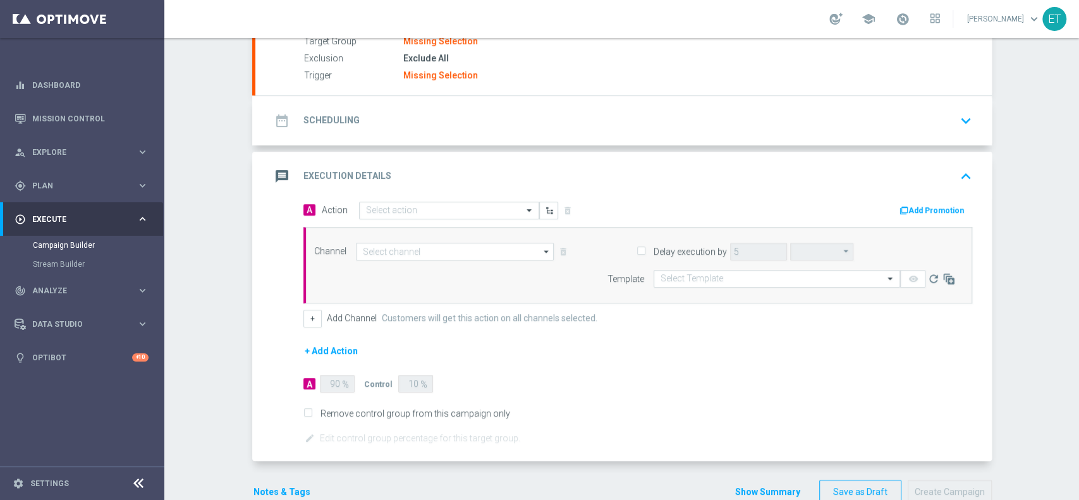
type input "Webpage Pop-up"
type input "seconds"
drag, startPoint x: 494, startPoint y: 319, endPoint x: 609, endPoint y: 322, distance: 114.4
click at [609, 322] on div "+ Add Channel Customers will get this action on all channels selected." at bounding box center [637, 319] width 669 height 18
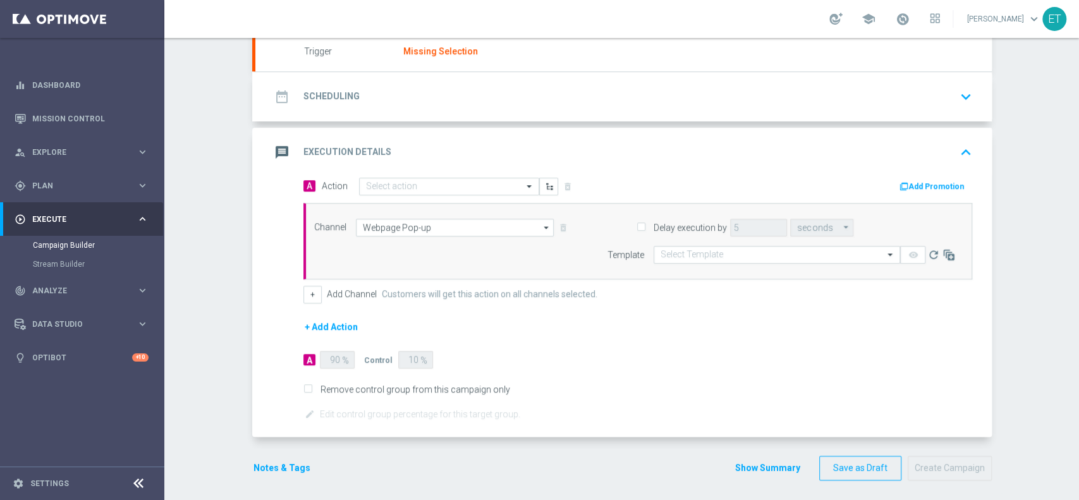
scroll to position [155, 0]
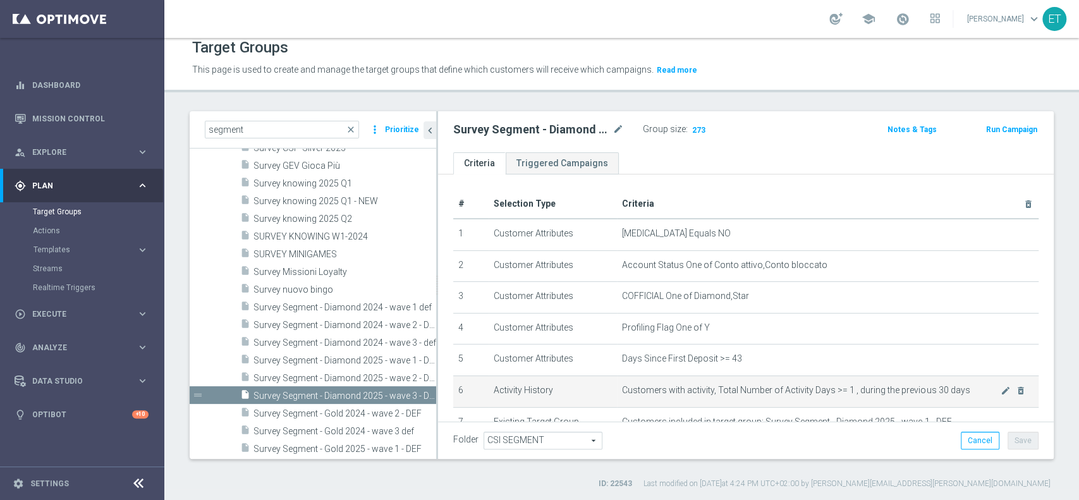
scroll to position [89, 0]
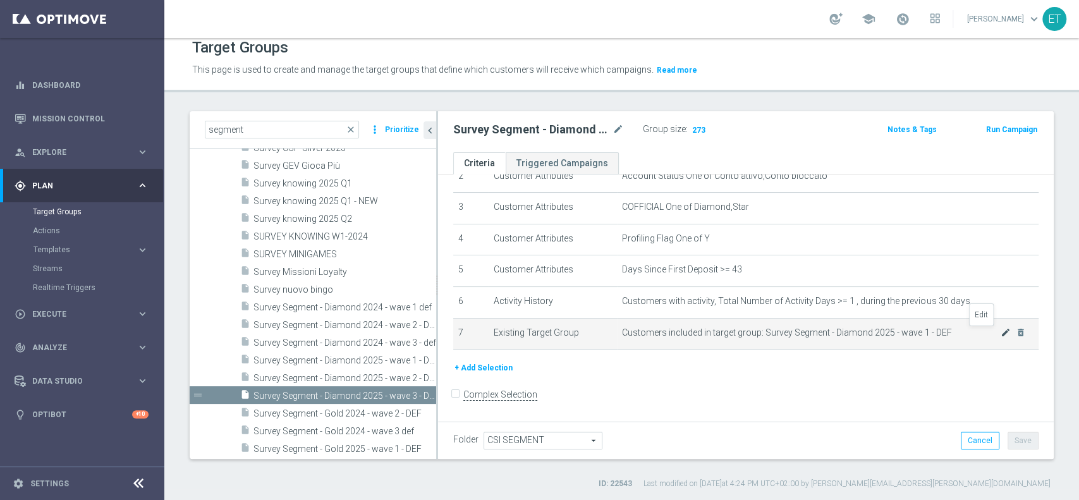
click at [1001, 333] on icon "mode_edit" at bounding box center [1006, 332] width 10 height 10
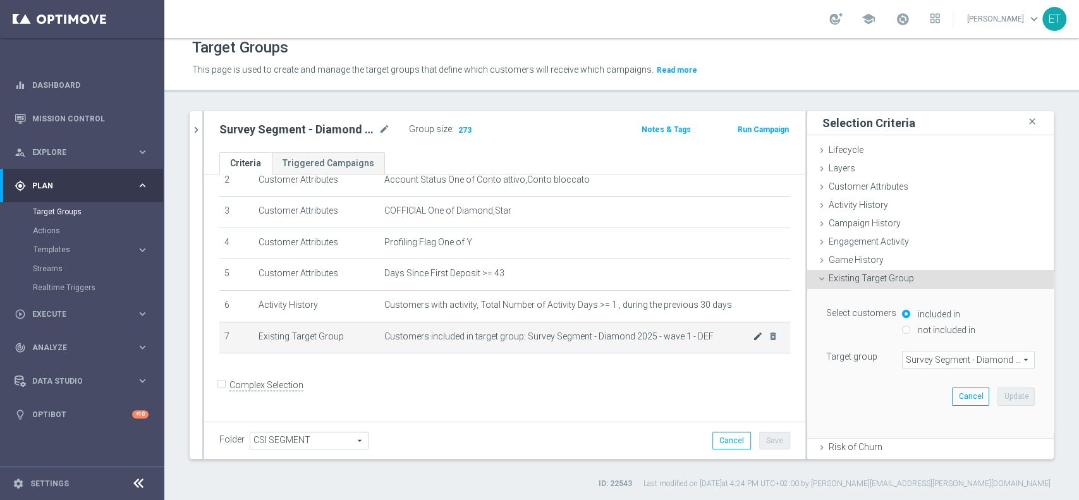
scroll to position [76, 0]
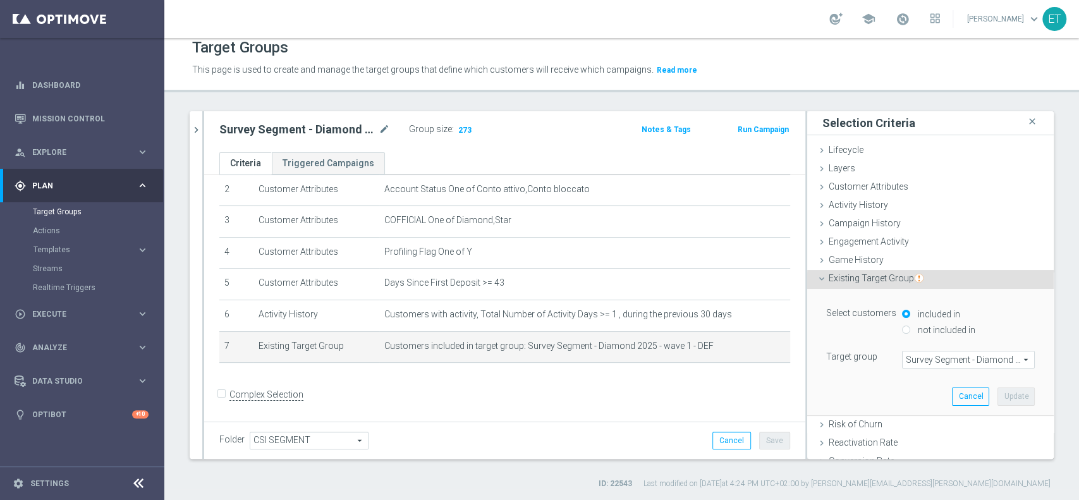
click at [902, 328] on div "not included in" at bounding box center [968, 331] width 133 height 16
click at [902, 330] on input "not included in" at bounding box center [906, 330] width 8 height 8
radio input "true"
click at [1006, 398] on button "Update" at bounding box center [1015, 396] width 37 height 18
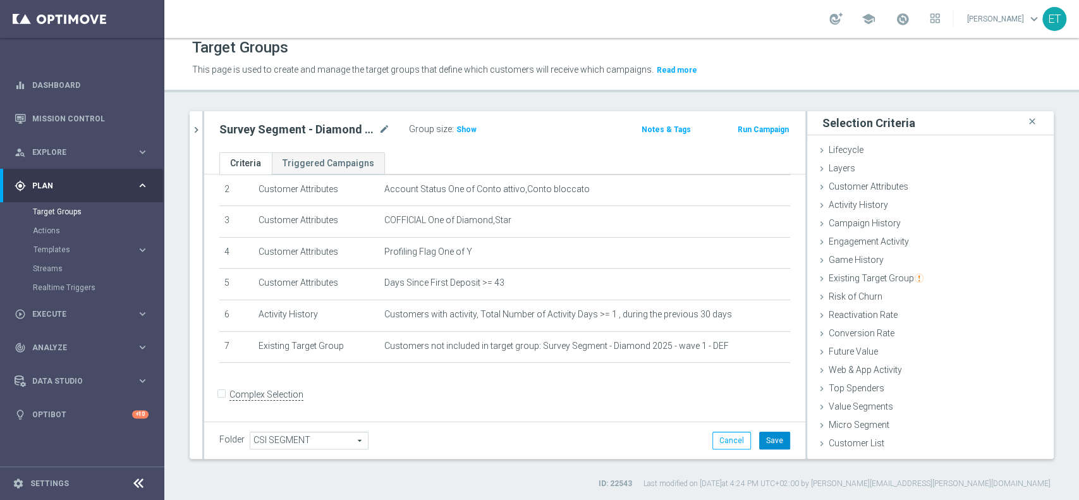
click at [767, 438] on button "Save" at bounding box center [774, 441] width 31 height 18
click at [457, 125] on span "Show" at bounding box center [466, 129] width 20 height 9
click at [469, 127] on span "2,392" at bounding box center [468, 131] width 22 height 12
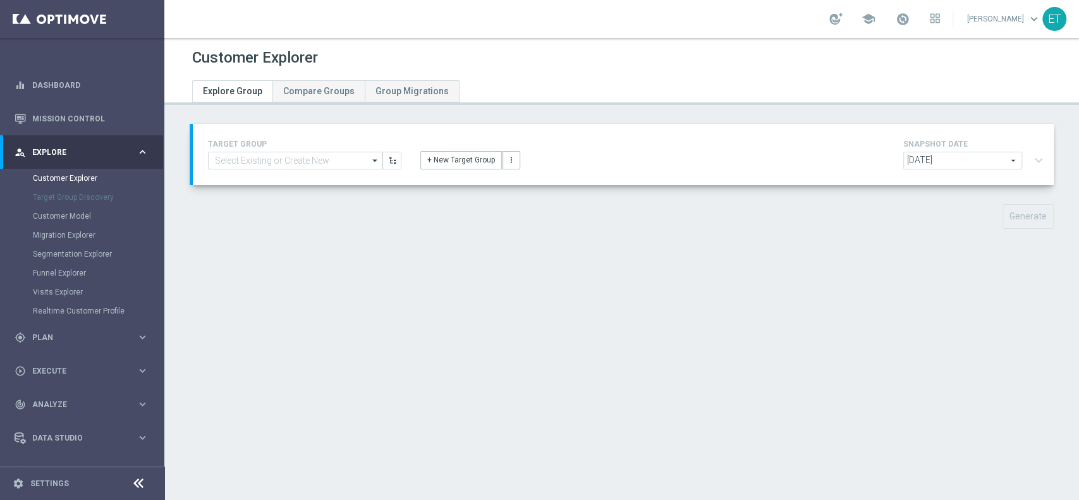
type input "Survey Segment - Diamond 2025 - wave 3 - DRAFT"
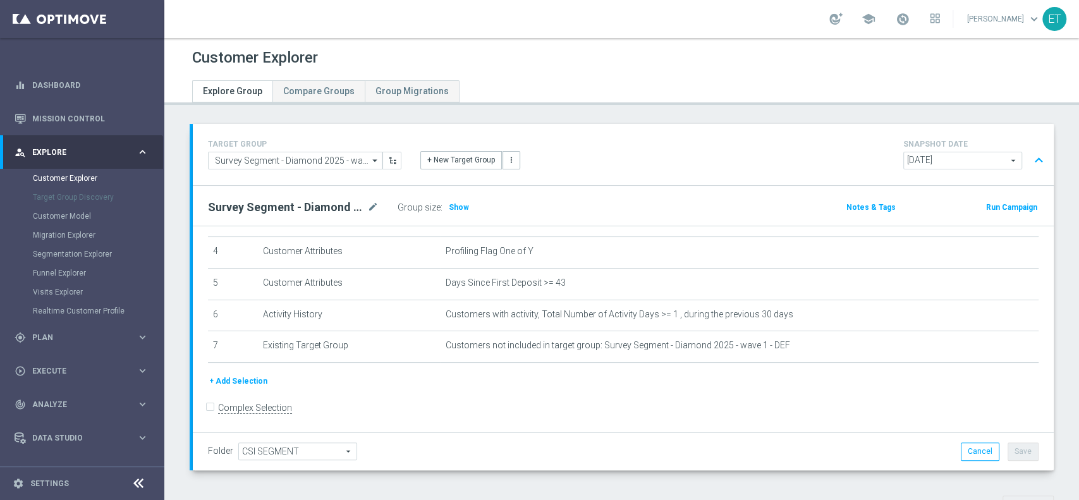
scroll to position [590, 0]
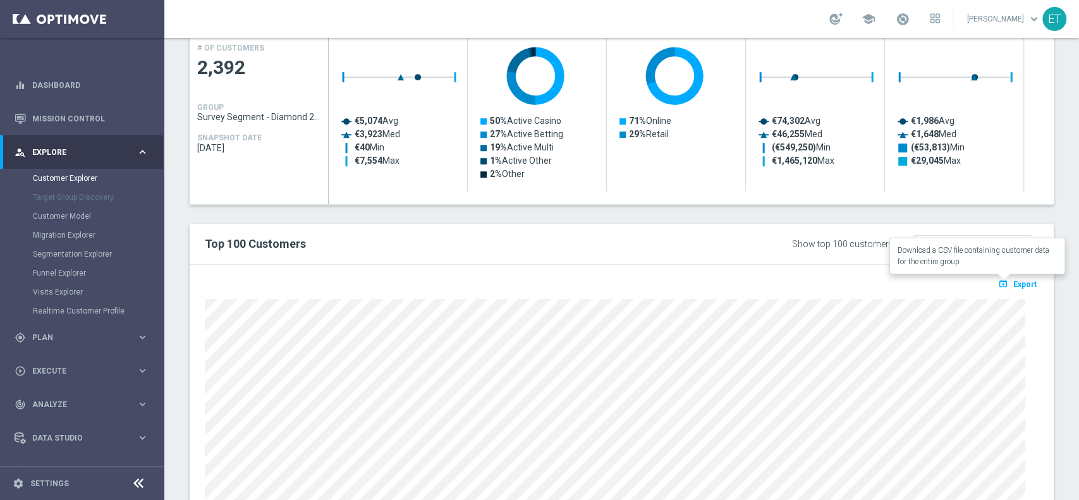
click at [1014, 283] on span "Export" at bounding box center [1024, 284] width 23 height 9
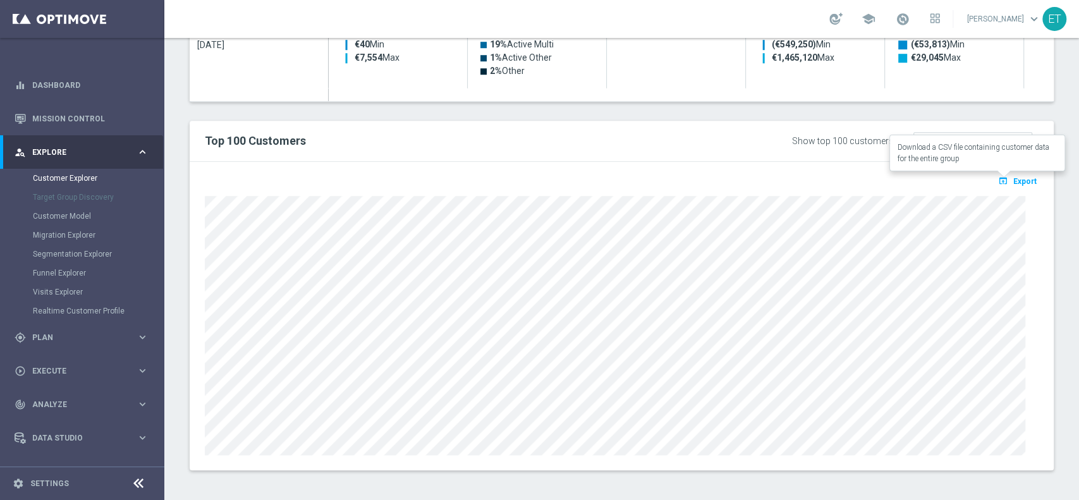
click at [1013, 180] on span "Export" at bounding box center [1024, 181] width 23 height 9
click at [76, 177] on link "Customer Explorer" at bounding box center [82, 178] width 99 height 10
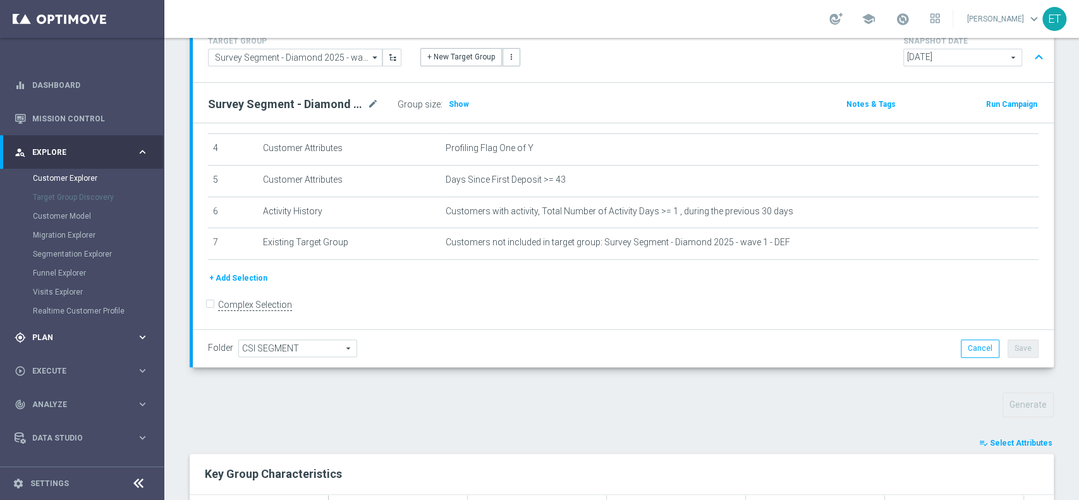
click at [85, 331] on div "gps_fixed Plan keyboard_arrow_right" at bounding box center [81, 336] width 163 height 33
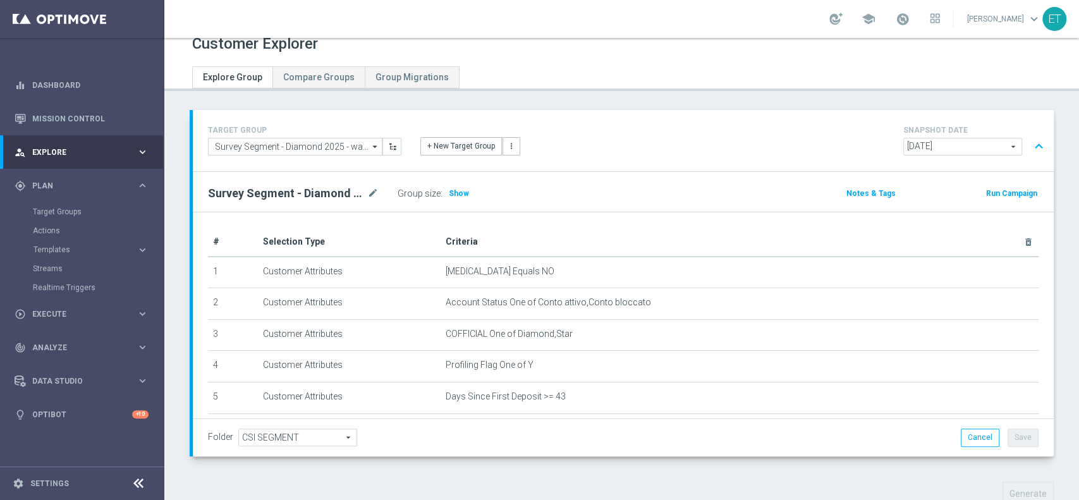
scroll to position [0, 0]
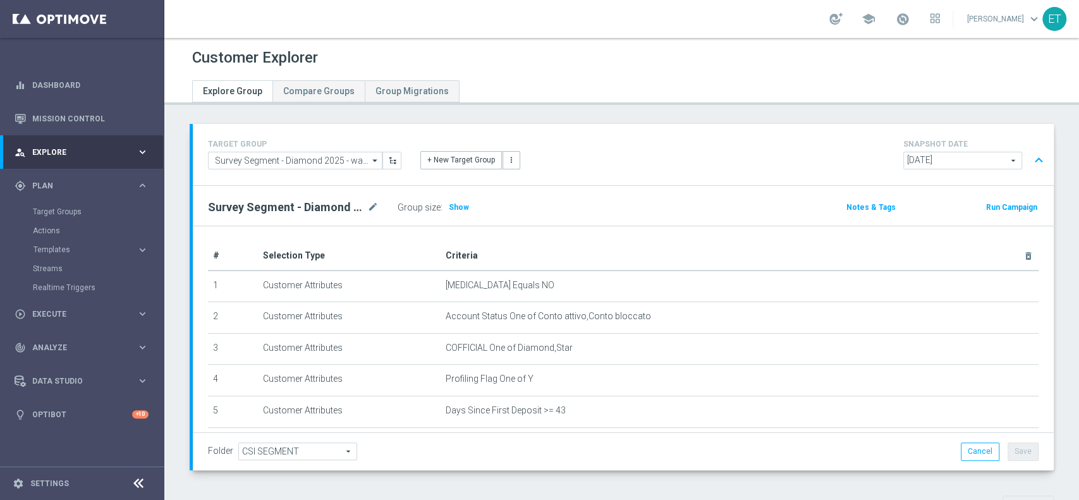
click at [190, 134] on accordion-group "TARGET GROUP Survey Segment - Diamond 2025 - wave 3 - DRAFT Survey Segment - Di…" at bounding box center [622, 297] width 864 height 346
click at [142, 161] on div "person_search Explore keyboard_arrow_right" at bounding box center [81, 151] width 163 height 33
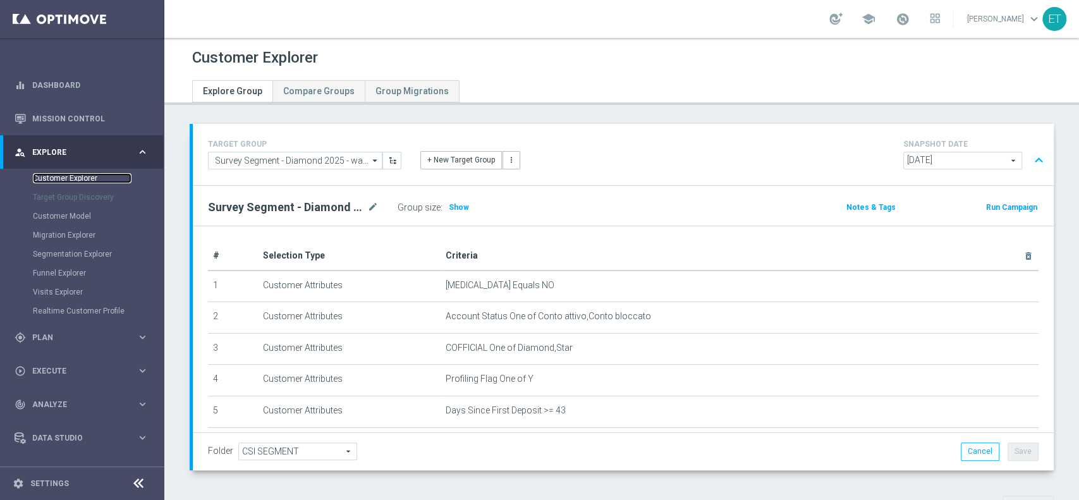
click at [42, 175] on link "Customer Explorer" at bounding box center [82, 178] width 99 height 10
click at [95, 346] on div "gps_fixed Plan keyboard_arrow_right" at bounding box center [81, 336] width 163 height 33
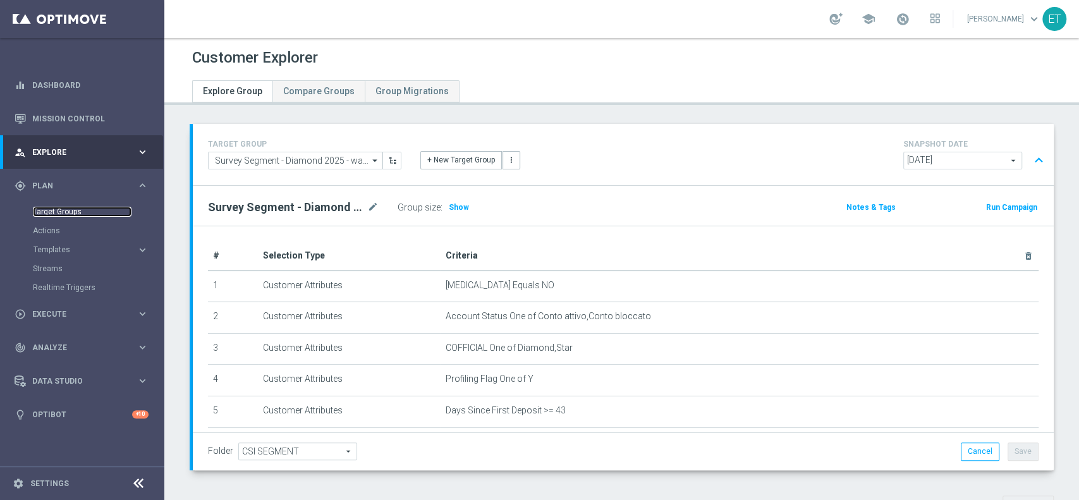
click at [64, 213] on link "Target Groups" at bounding box center [82, 212] width 99 height 10
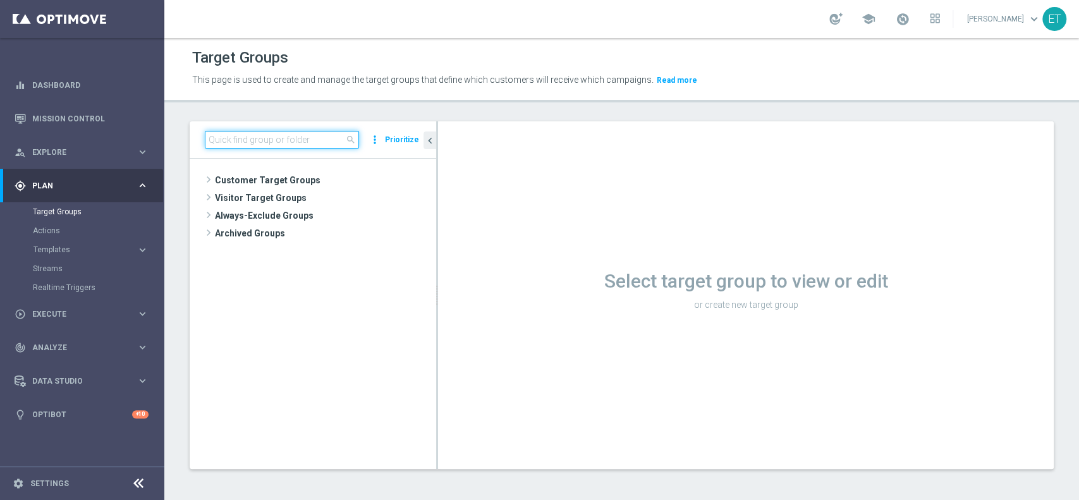
click at [256, 131] on input at bounding box center [282, 140] width 154 height 18
type input "segment"
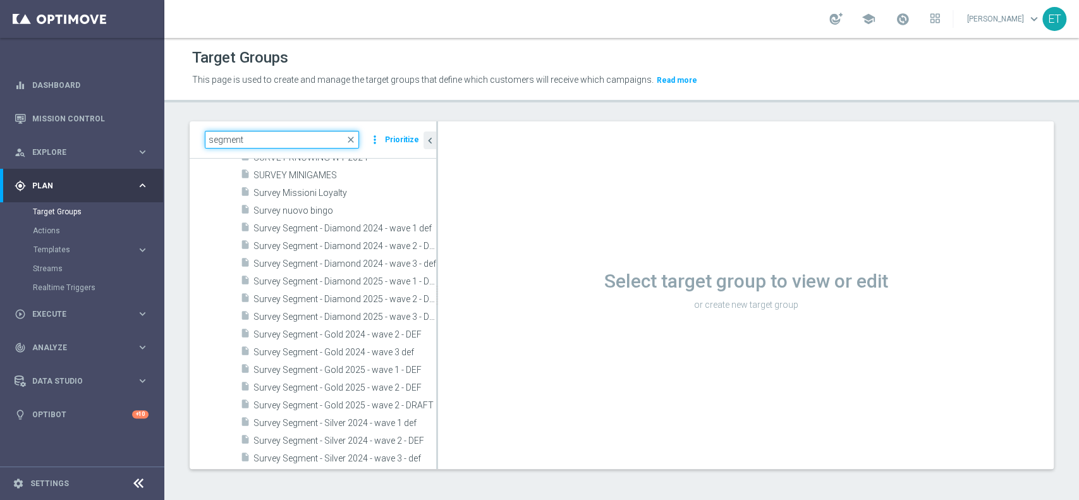
scroll to position [421, 0]
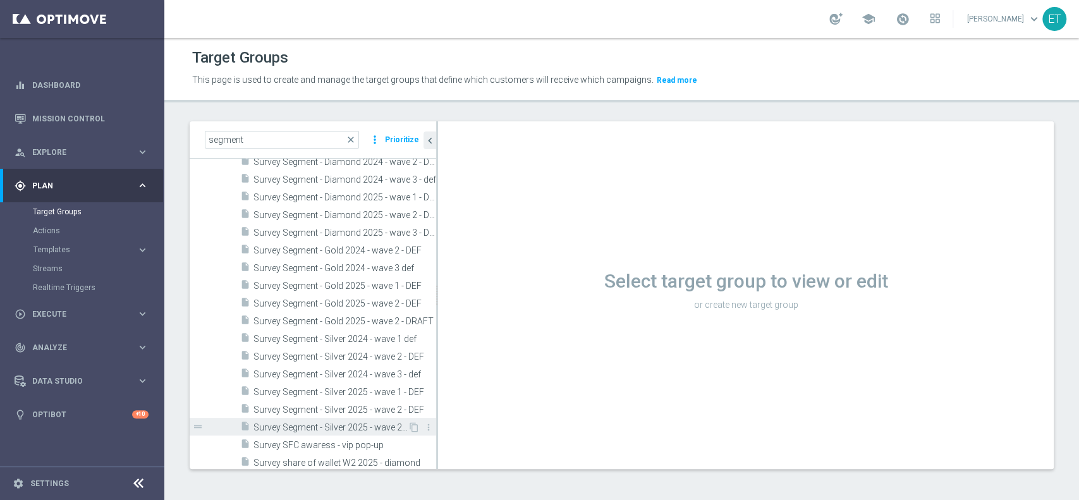
click at [338, 422] on span "Survey Segment - Silver 2025 - wave 2 - draft" at bounding box center [330, 427] width 154 height 11
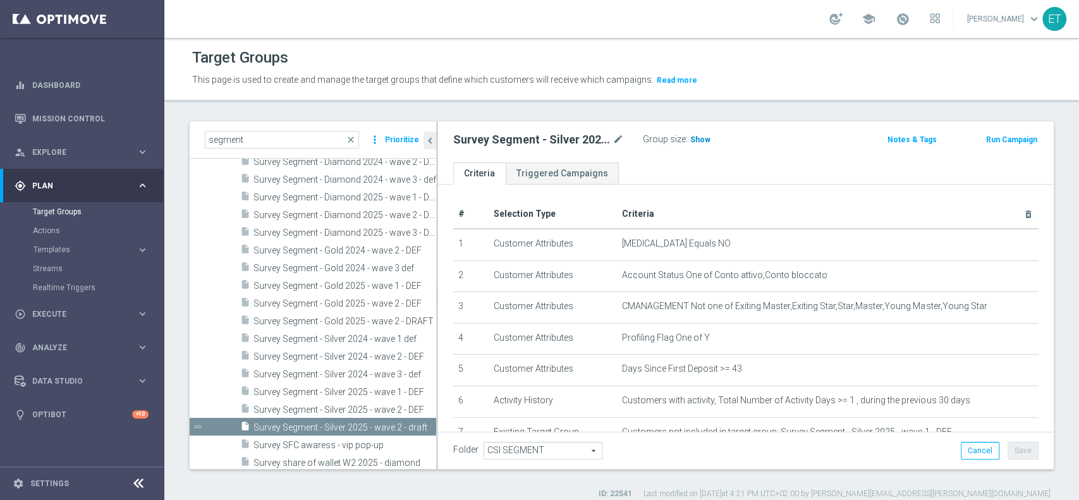
click at [697, 138] on span "Show" at bounding box center [700, 139] width 20 height 9
click at [710, 139] on span "487,544" at bounding box center [706, 141] width 31 height 12
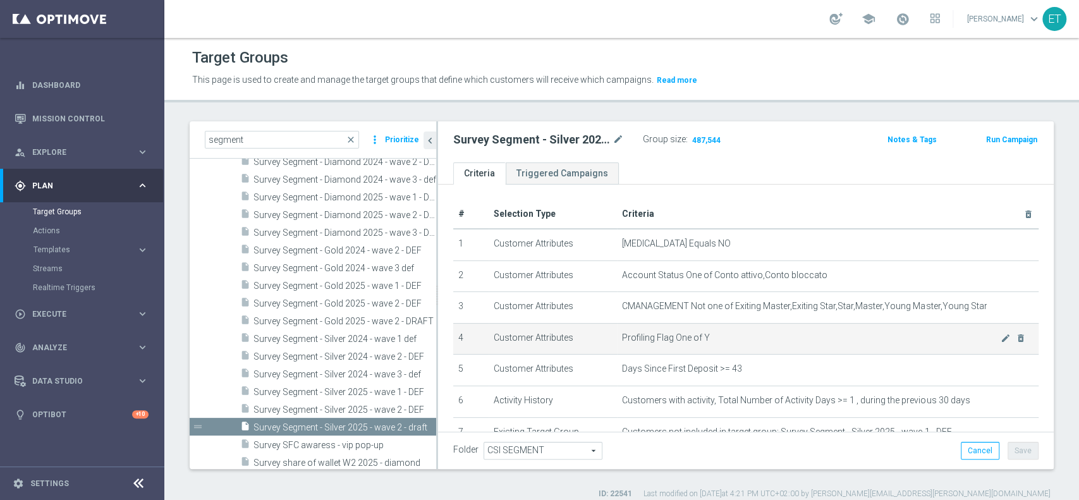
scroll to position [84, 0]
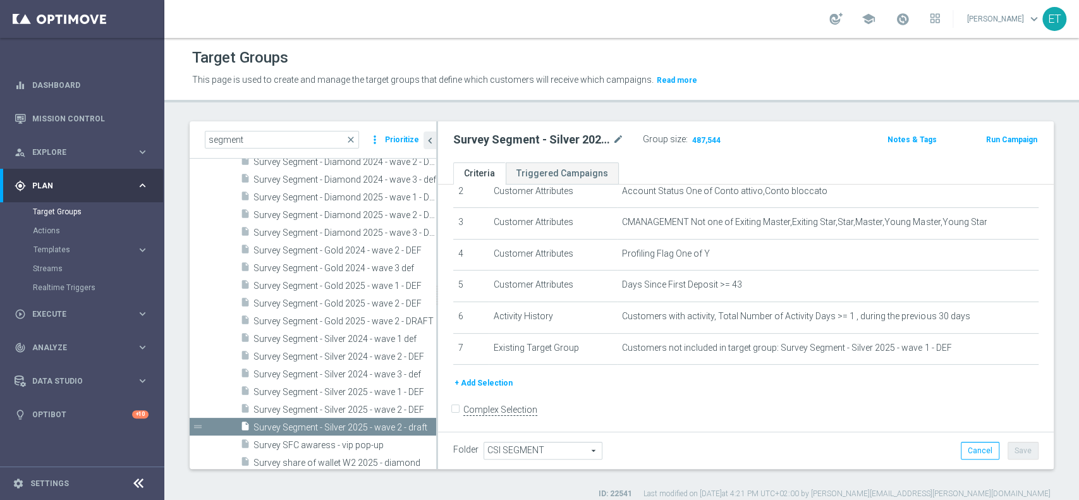
click at [573, 29] on div "school Elisa Tomasi keyboard_arrow_down ET" at bounding box center [621, 19] width 915 height 38
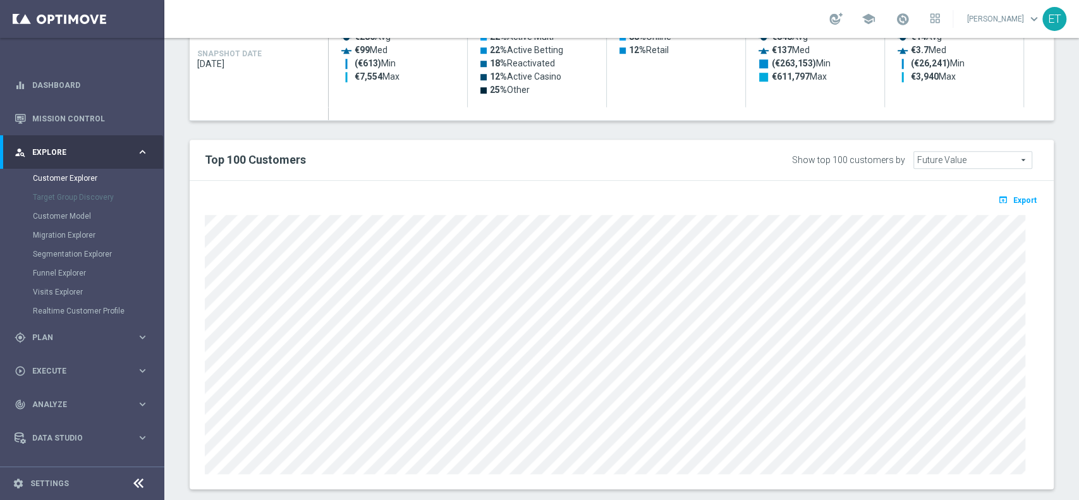
scroll to position [693, 0]
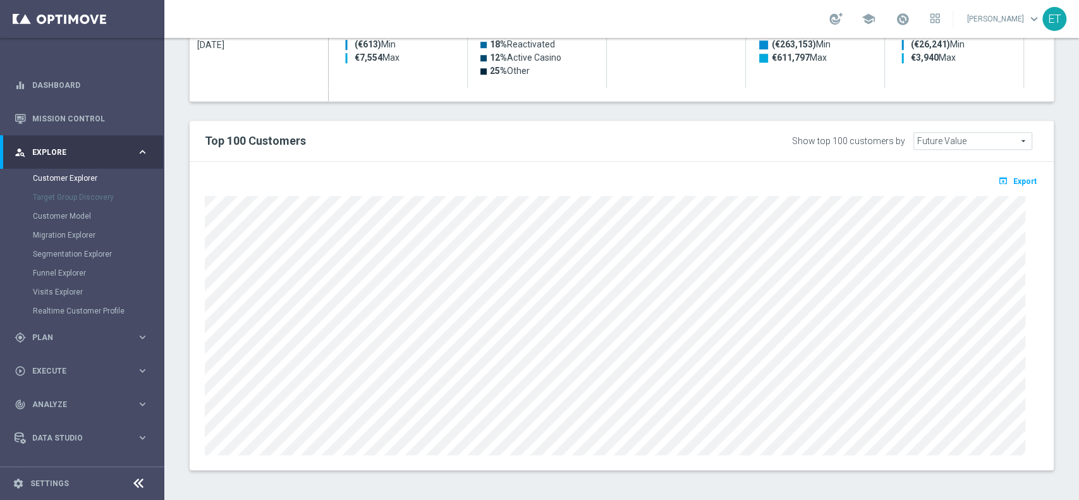
click at [1013, 182] on span "Export" at bounding box center [1024, 181] width 23 height 9
